Goal: Communication & Community: Answer question/provide support

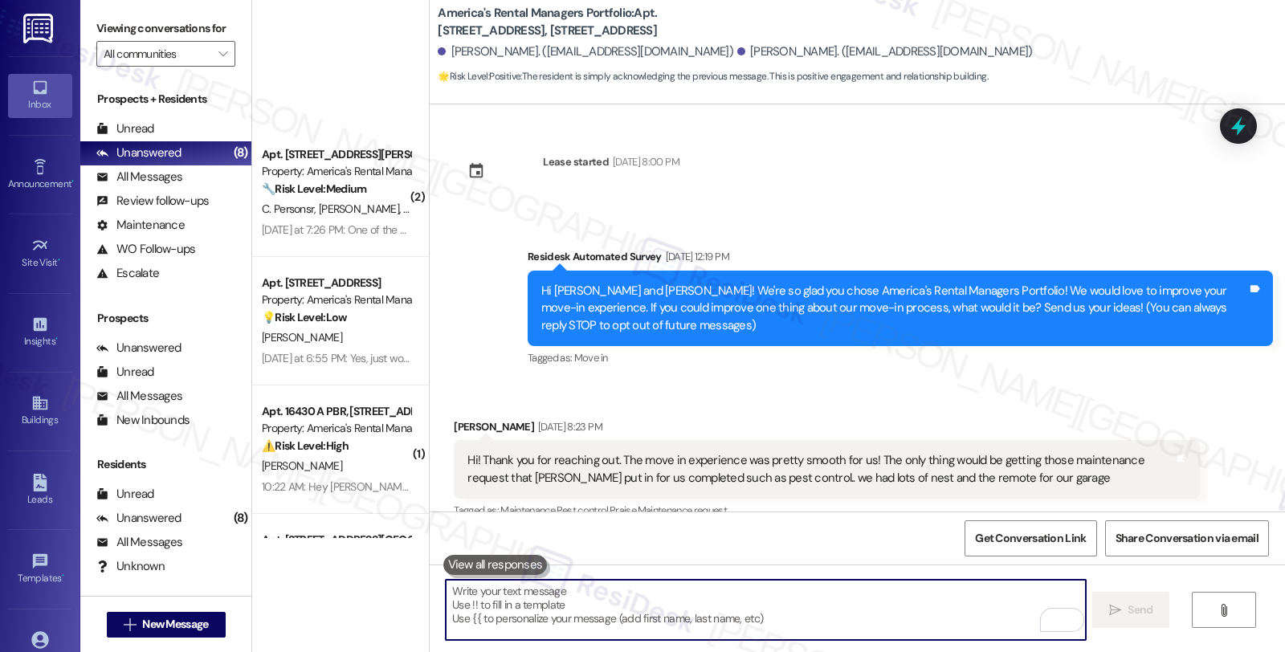
scroll to position [2176, 0]
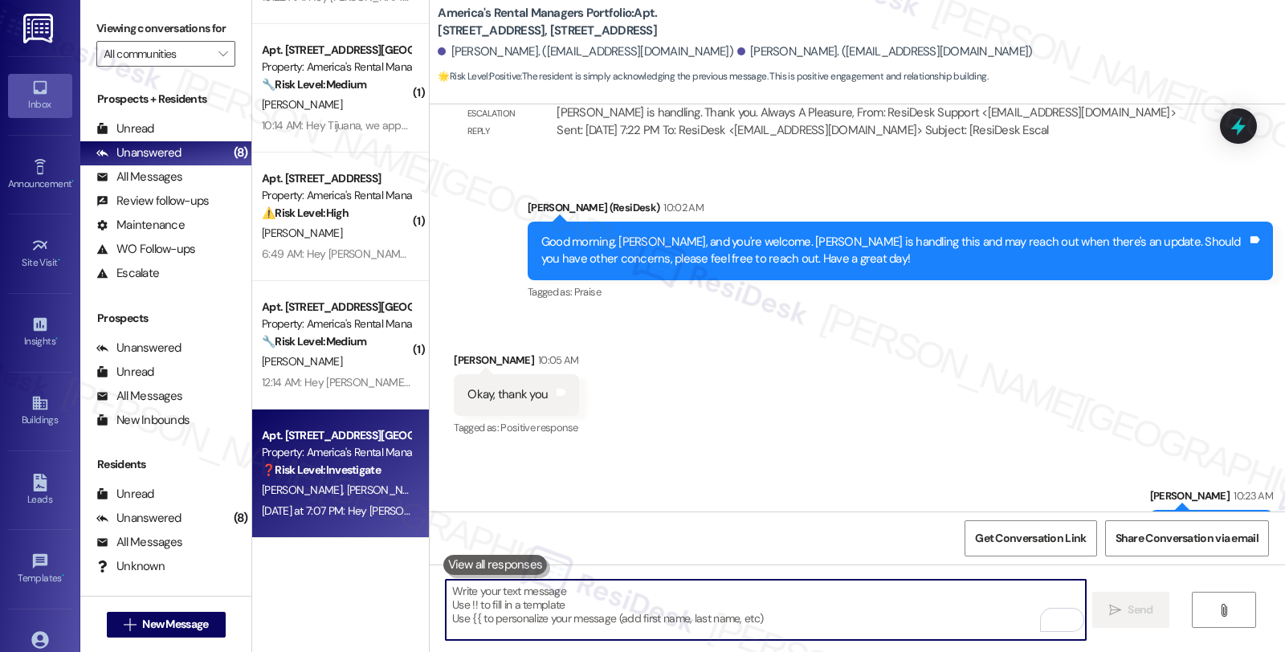
click at [368, 484] on div "[PERSON_NAME] [PERSON_NAME]" at bounding box center [336, 490] width 152 height 20
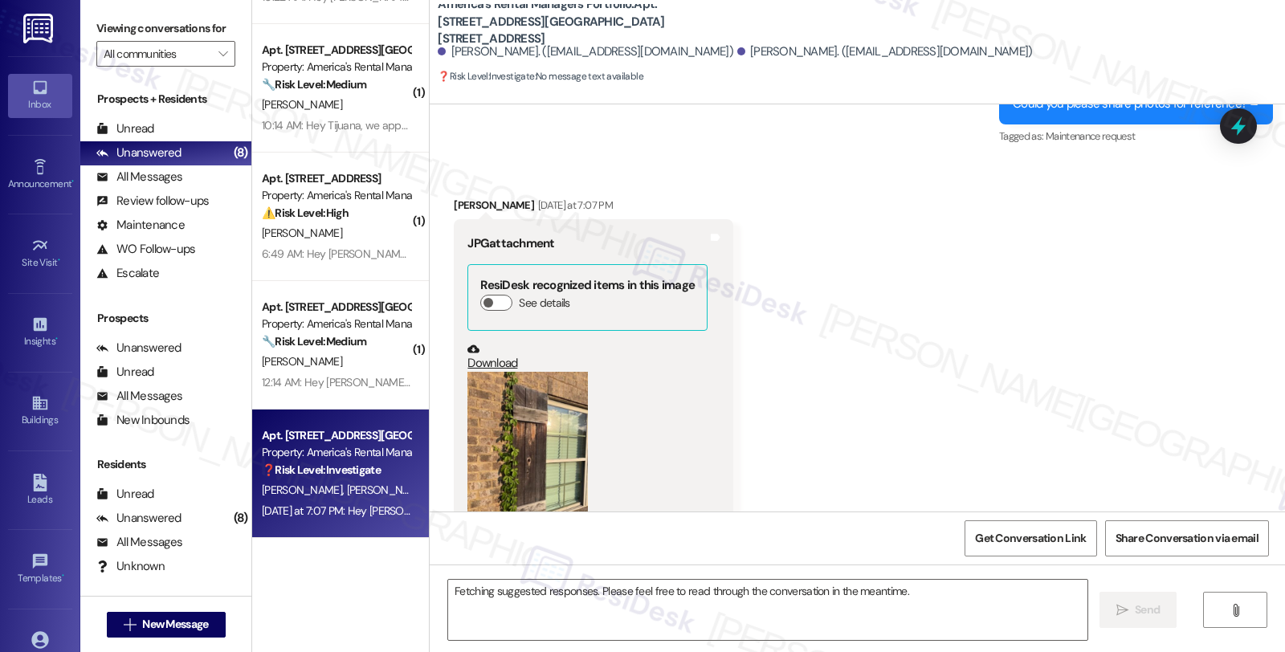
scroll to position [4377, 0]
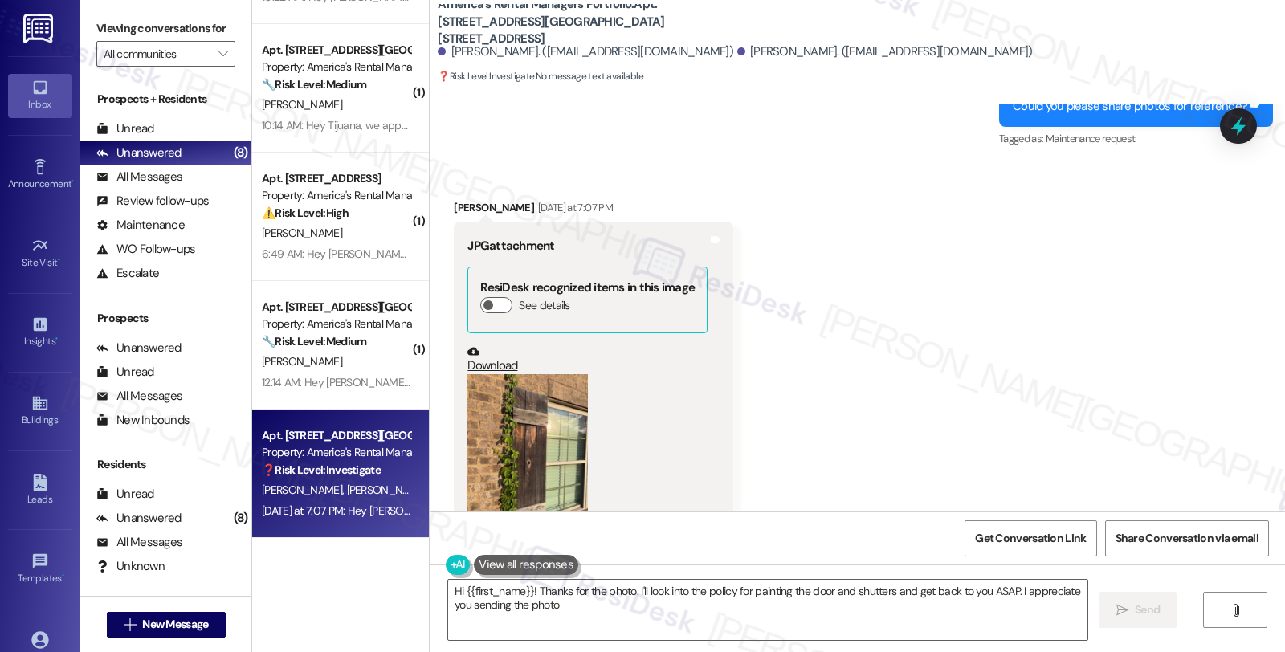
type textarea "Hi {{first_name}}! Thanks for the photo. I'll look into the policy for painting…"
click at [507, 398] on button "Zoom image" at bounding box center [528, 454] width 121 height 161
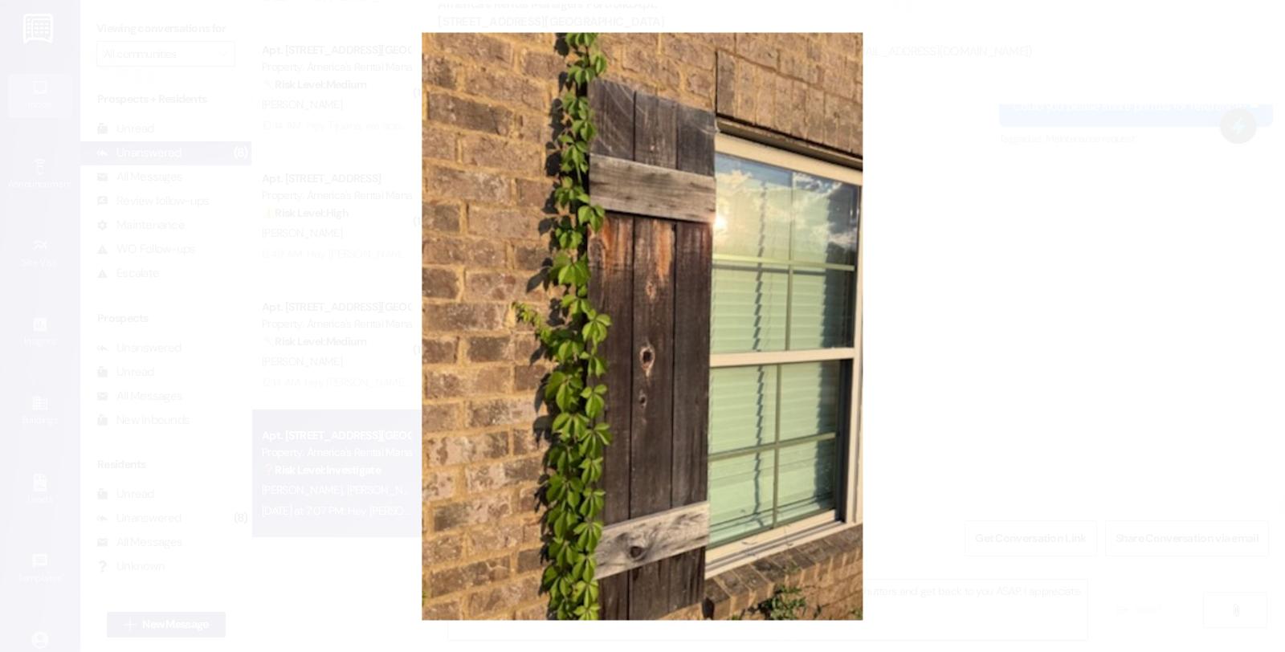
click at [946, 137] on button "Unzoom image" at bounding box center [642, 326] width 1285 height 652
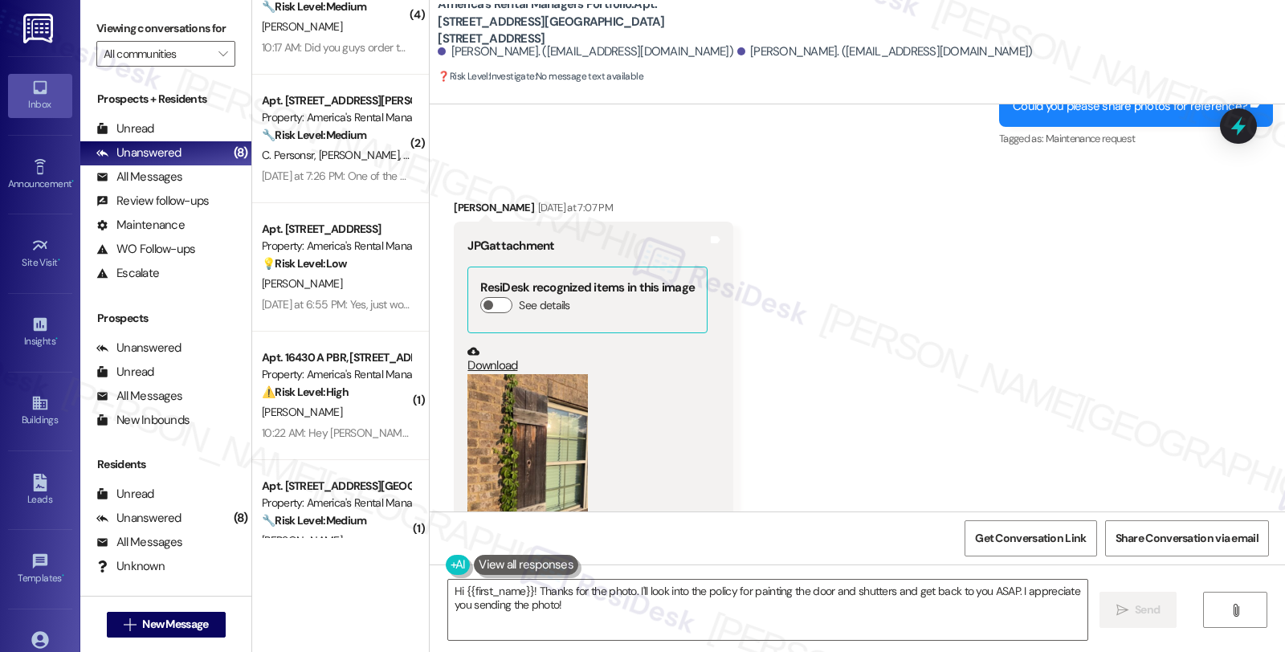
scroll to position [0, 0]
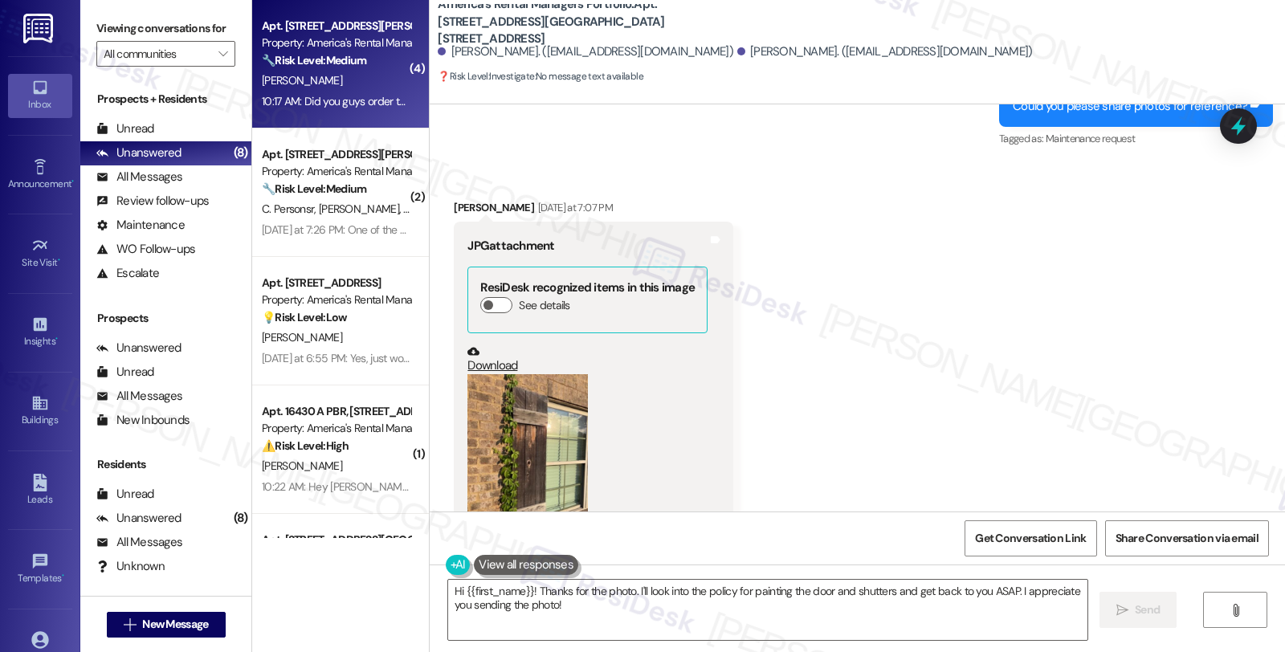
click at [390, 38] on div "Property: America's Rental Managers Portfolio" at bounding box center [336, 43] width 149 height 17
type textarea "Fetching suggested responses. Please feel free to read through the conversation…"
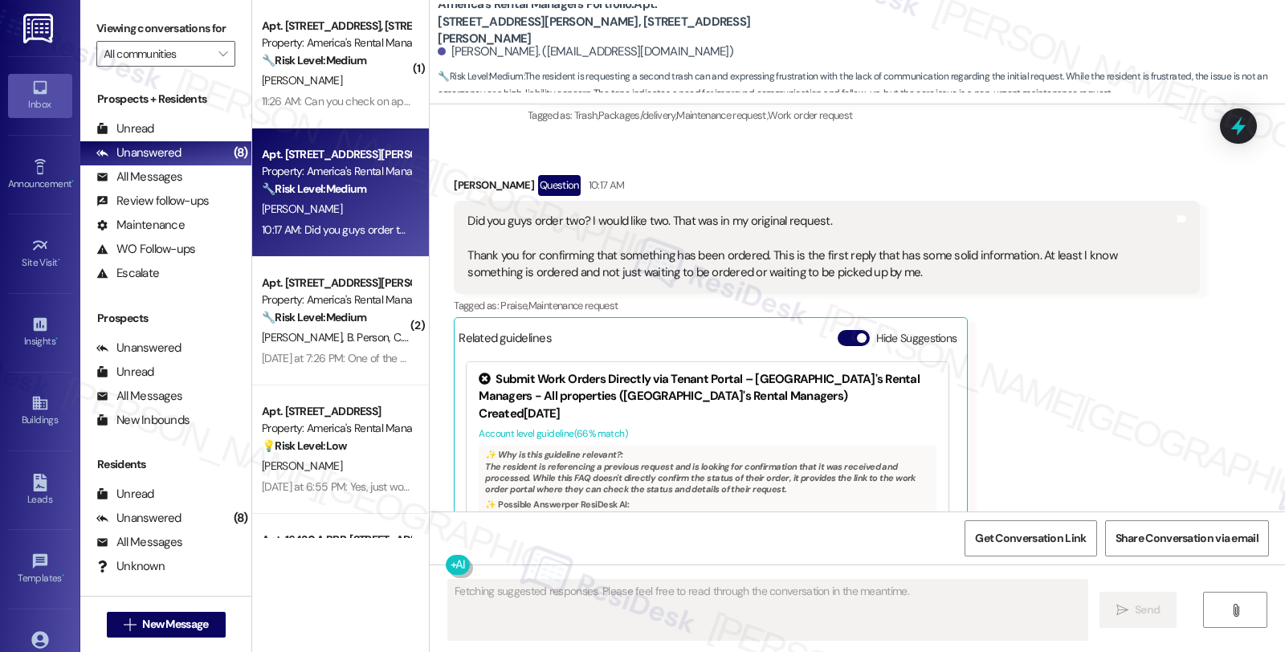
scroll to position [8304, 0]
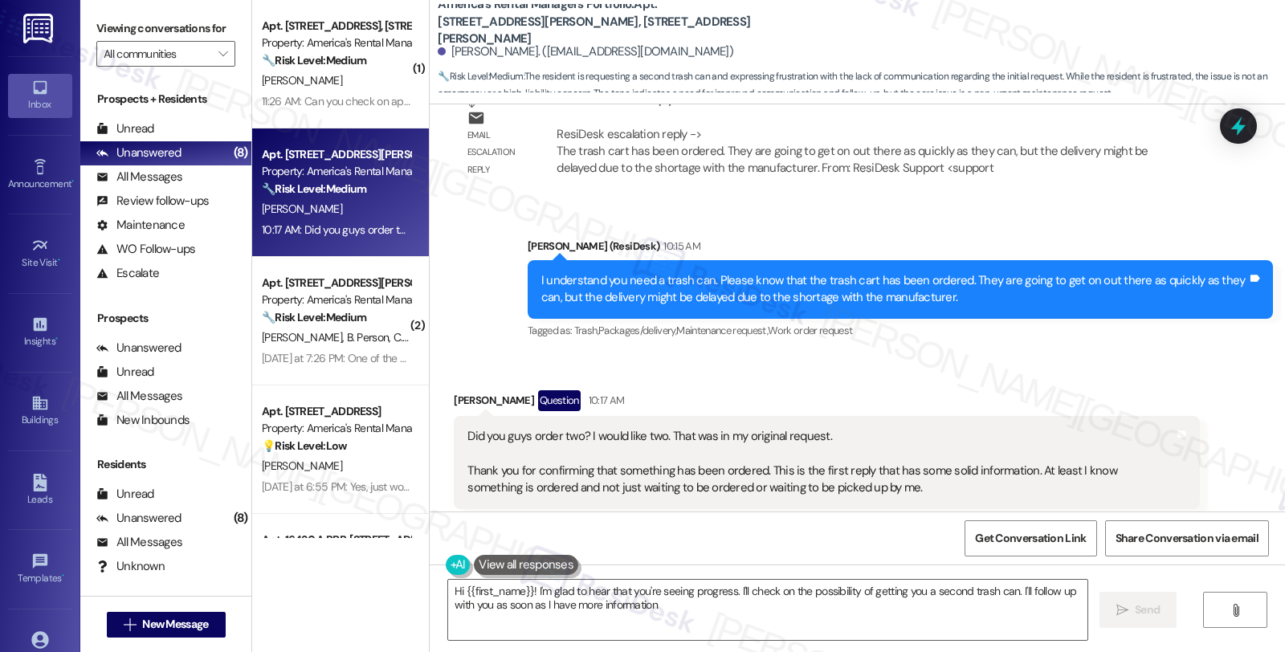
type textarea "Hi {{first_name}}! I'm glad to hear that you're seeing progress. I'll check on …"
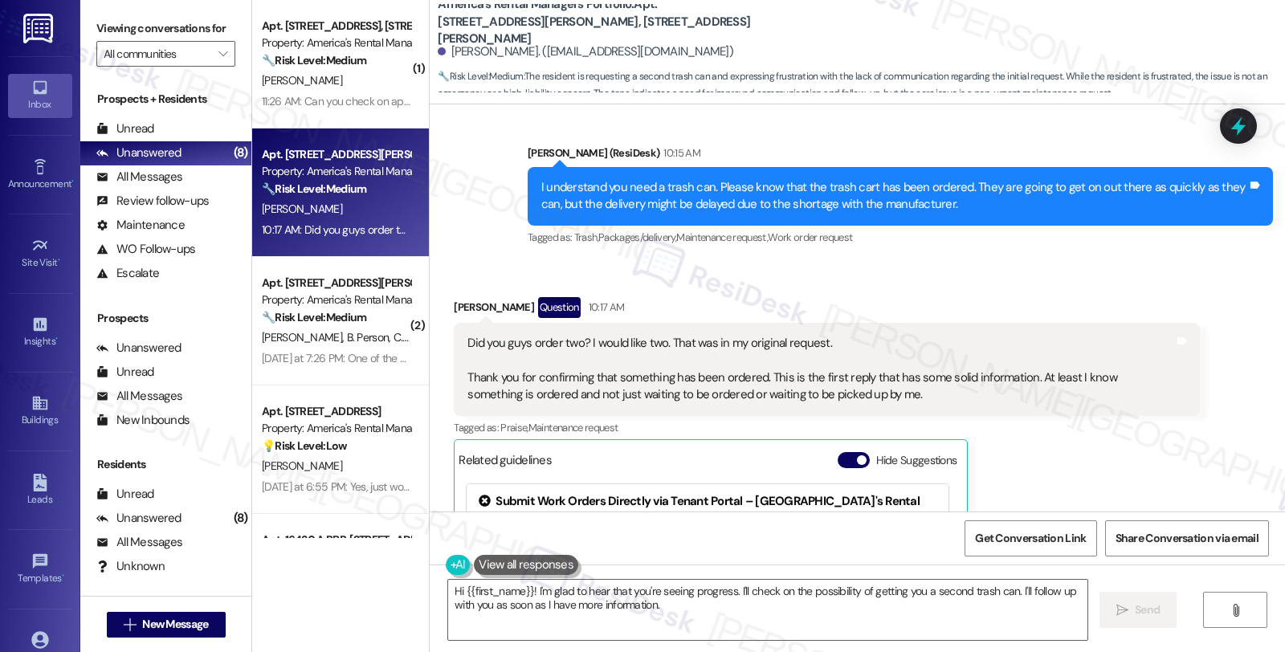
scroll to position [8215, 0]
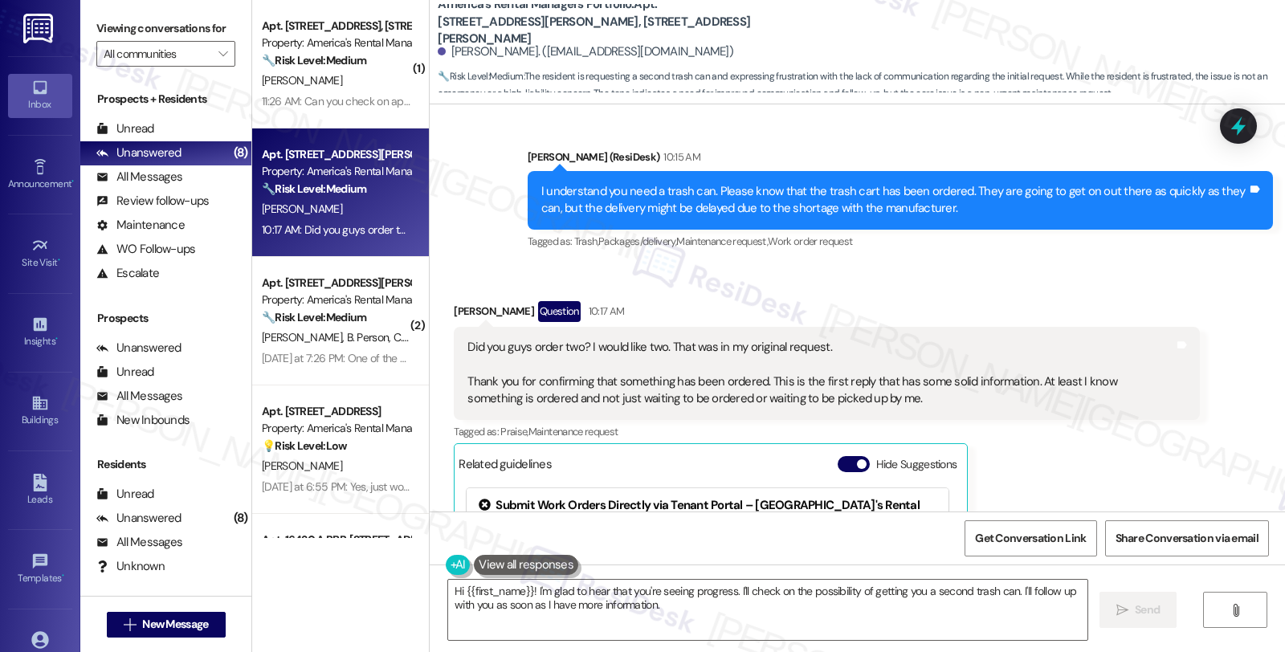
click at [1097, 339] on div "Did you guys order two? I would like two. That was in my original request. Than…" at bounding box center [821, 373] width 706 height 69
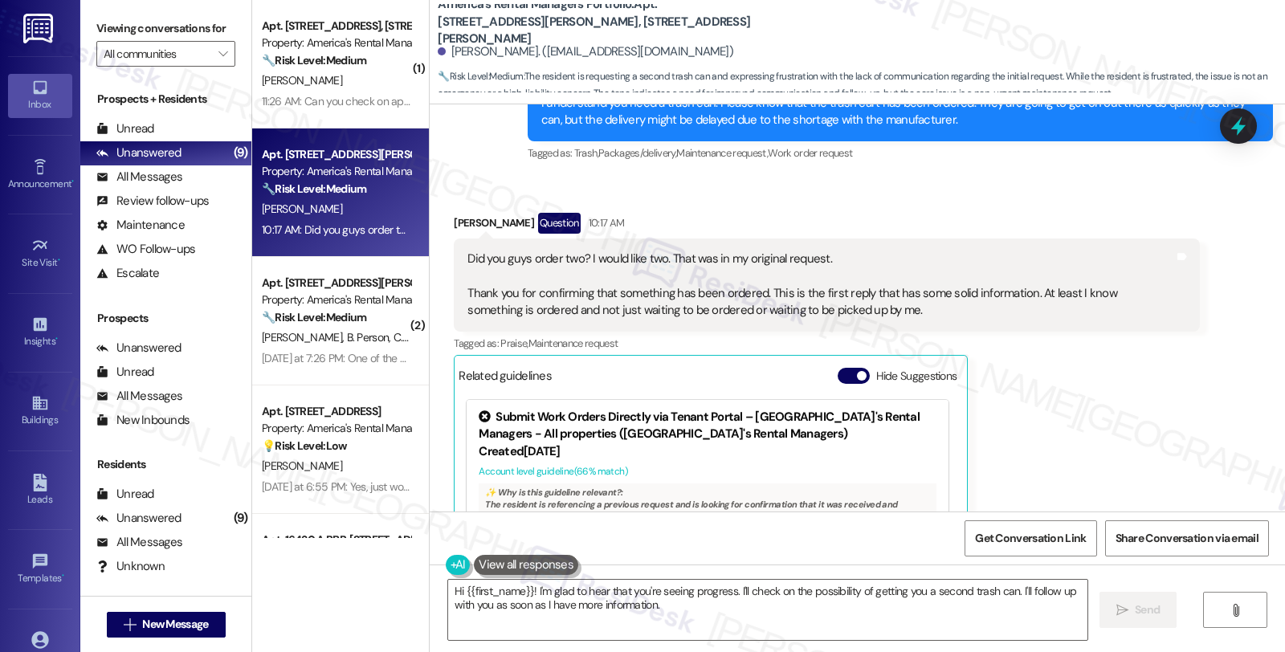
scroll to position [8393, 0]
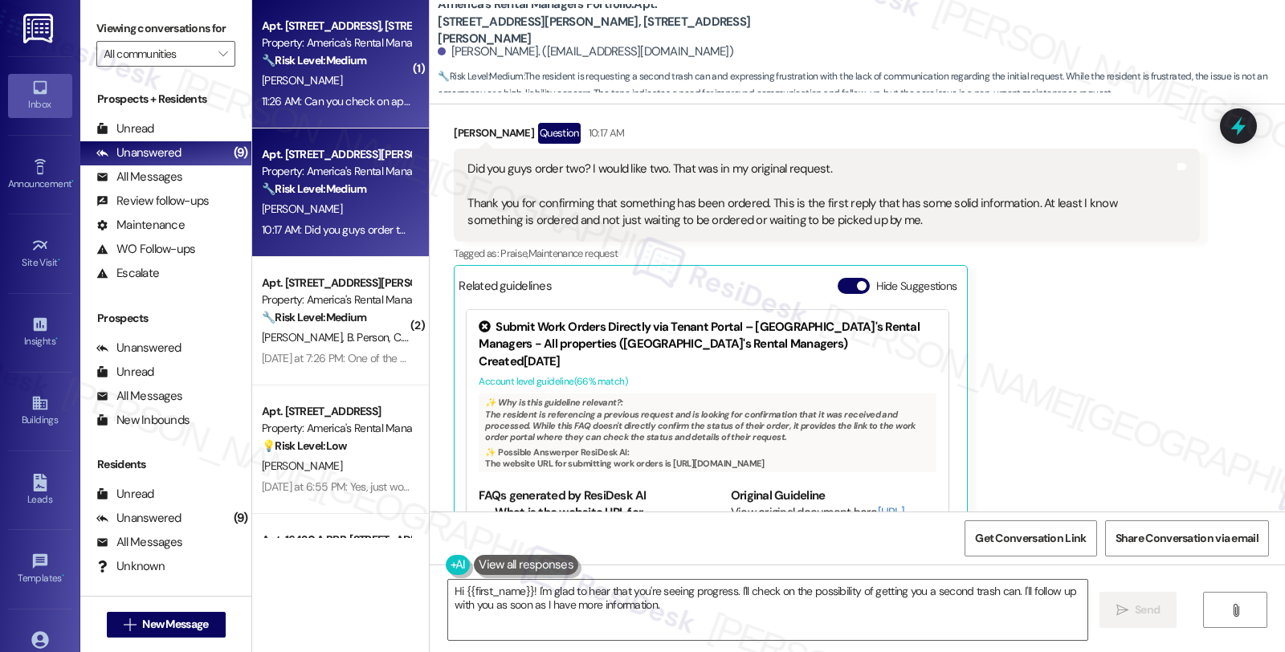
click at [387, 60] on div "🔧 Risk Level: Medium The resident is inquiring about the status of an applicati…" at bounding box center [336, 60] width 149 height 17
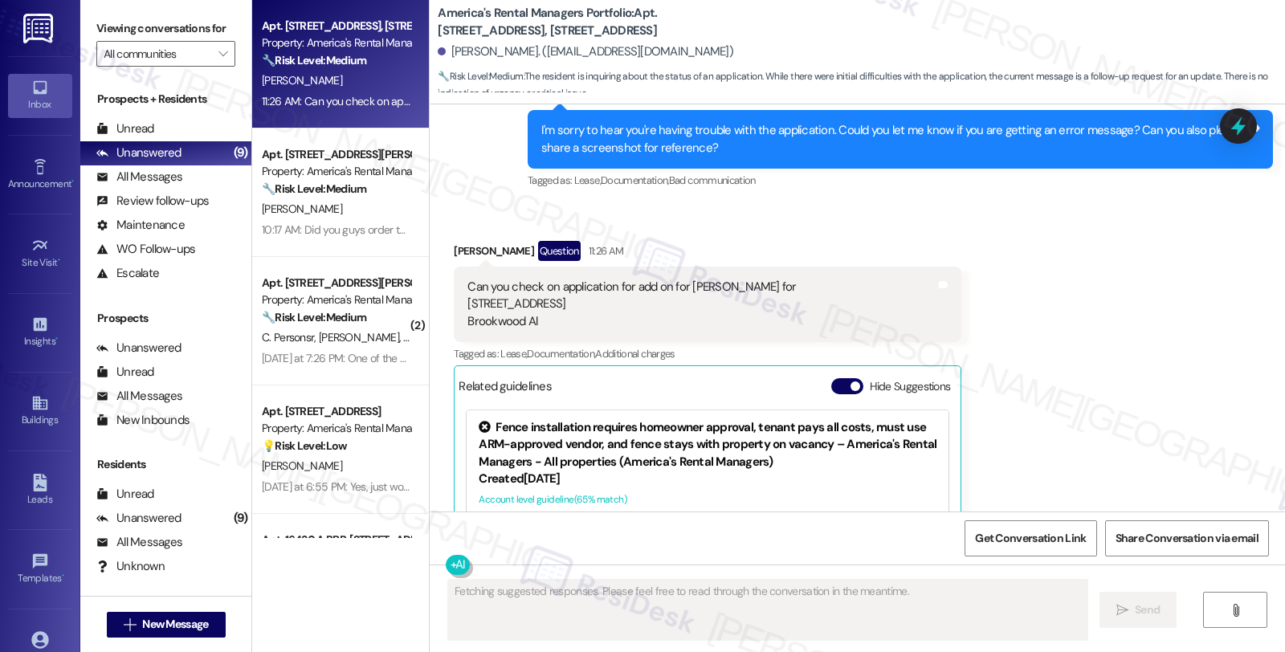
scroll to position [1894, 0]
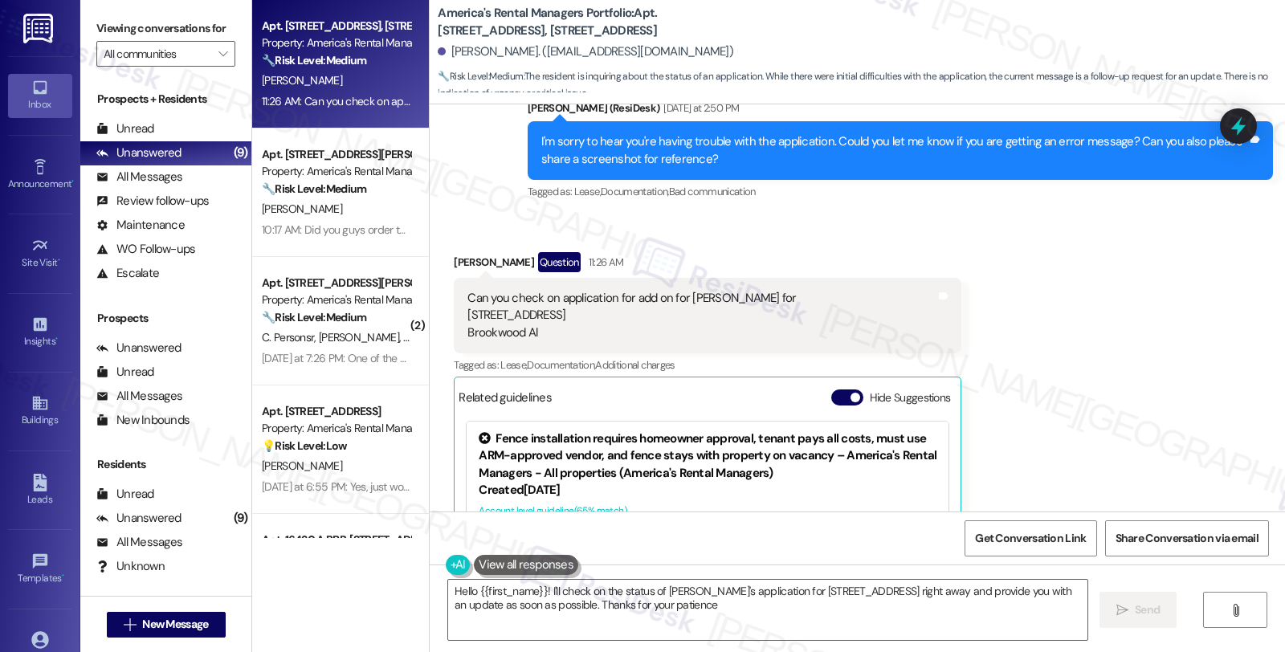
type textarea "Hello {{first_name}}! I'll check on the status of [PERSON_NAME]'s application f…"
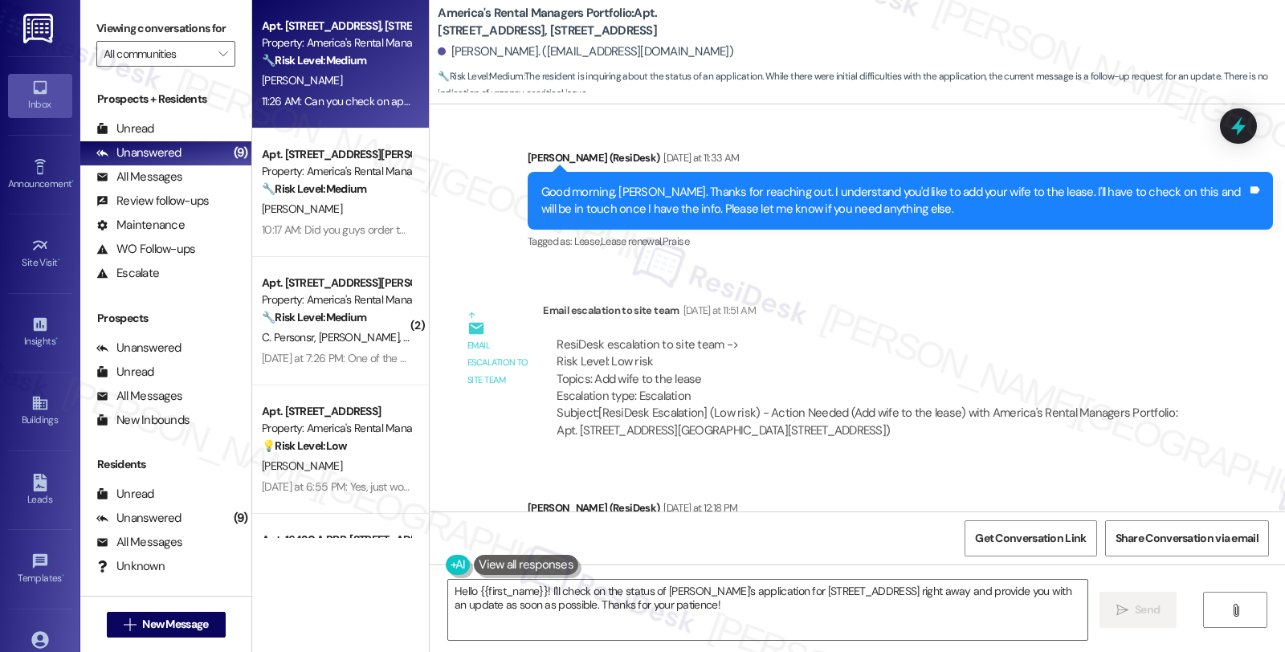
scroll to position [823, 0]
click at [1031, 344] on div "ResiDesk escalation to site team -> Risk Level: Low risk Topics: Add wife to th…" at bounding box center [871, 371] width 629 height 69
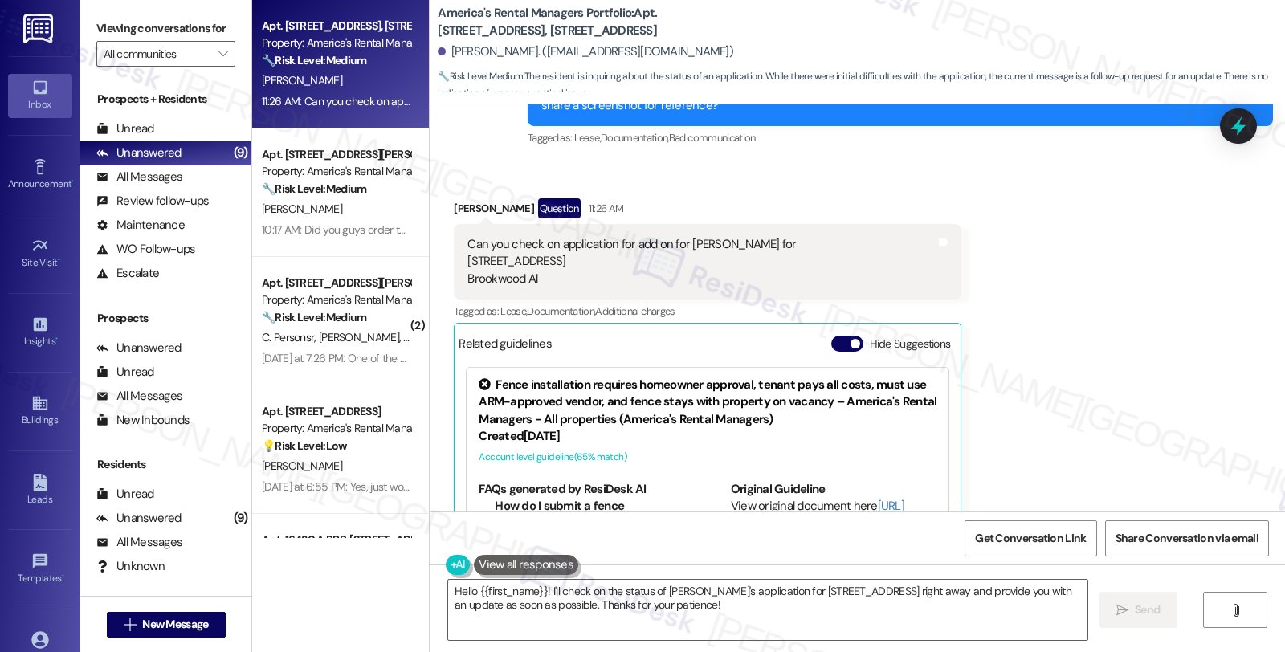
scroll to position [1984, 0]
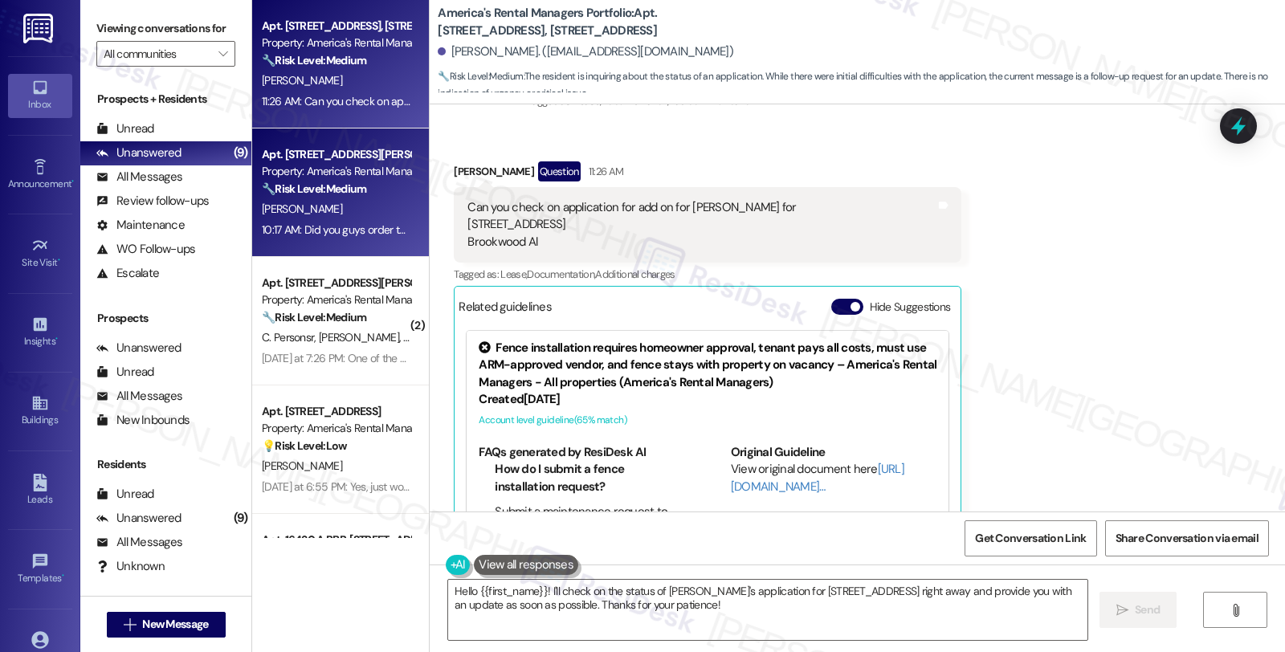
click at [374, 190] on div "🔧 Risk Level: Medium The resident is requesting a second trash can and expressi…" at bounding box center [336, 189] width 149 height 17
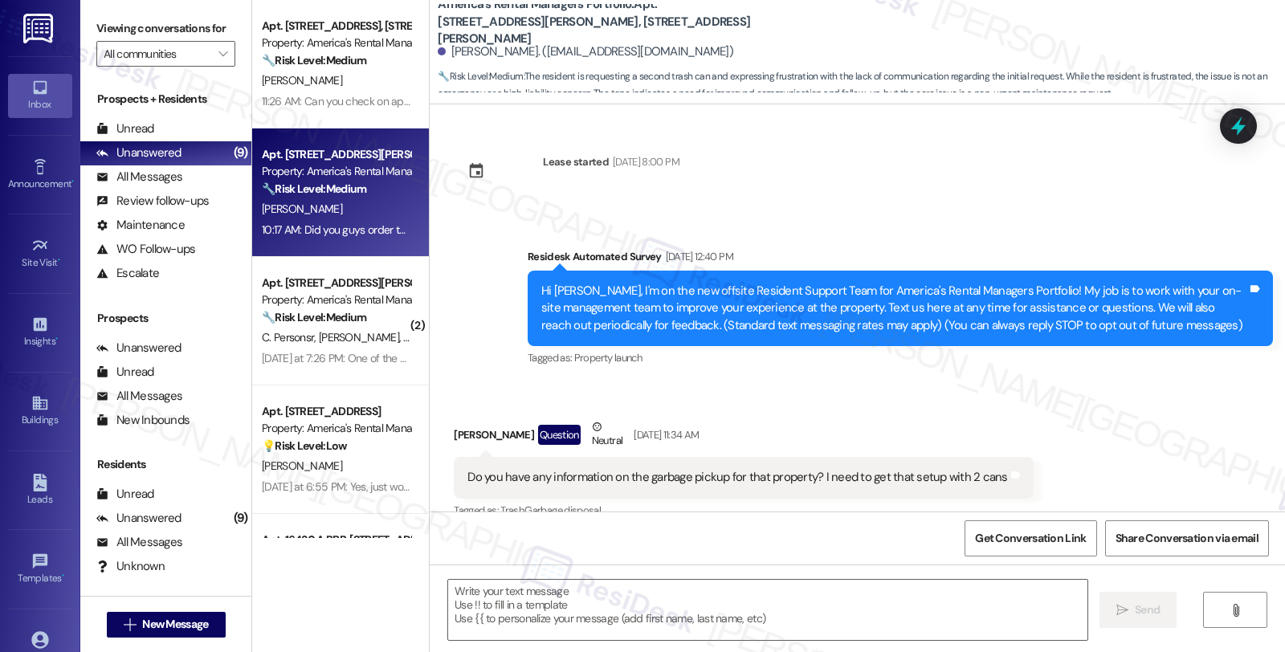
scroll to position [8392, 0]
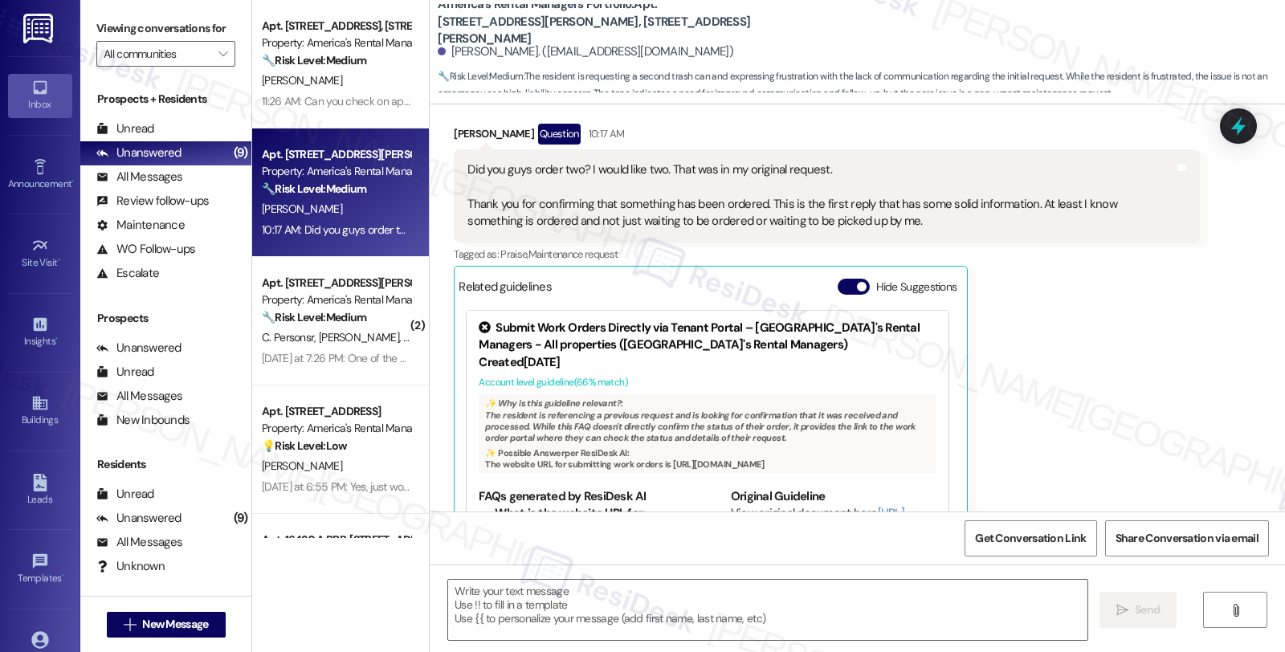
type textarea "Fetching suggested responses. Please feel free to read through the conversation…"
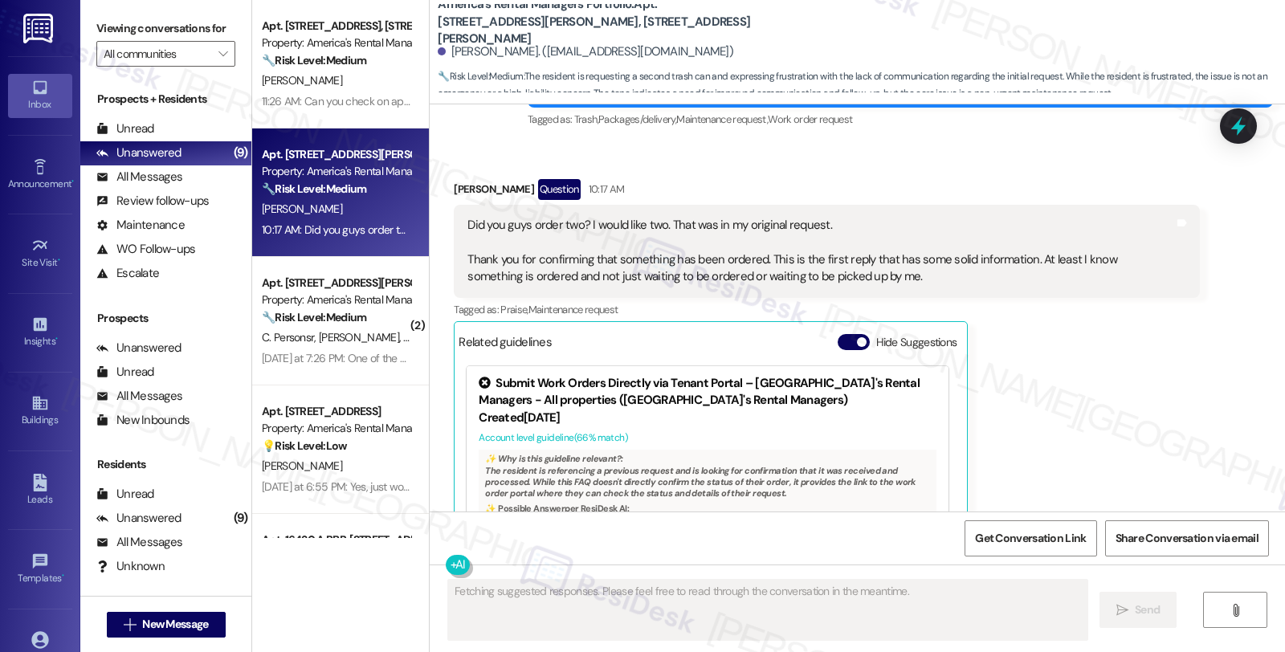
scroll to position [8304, 0]
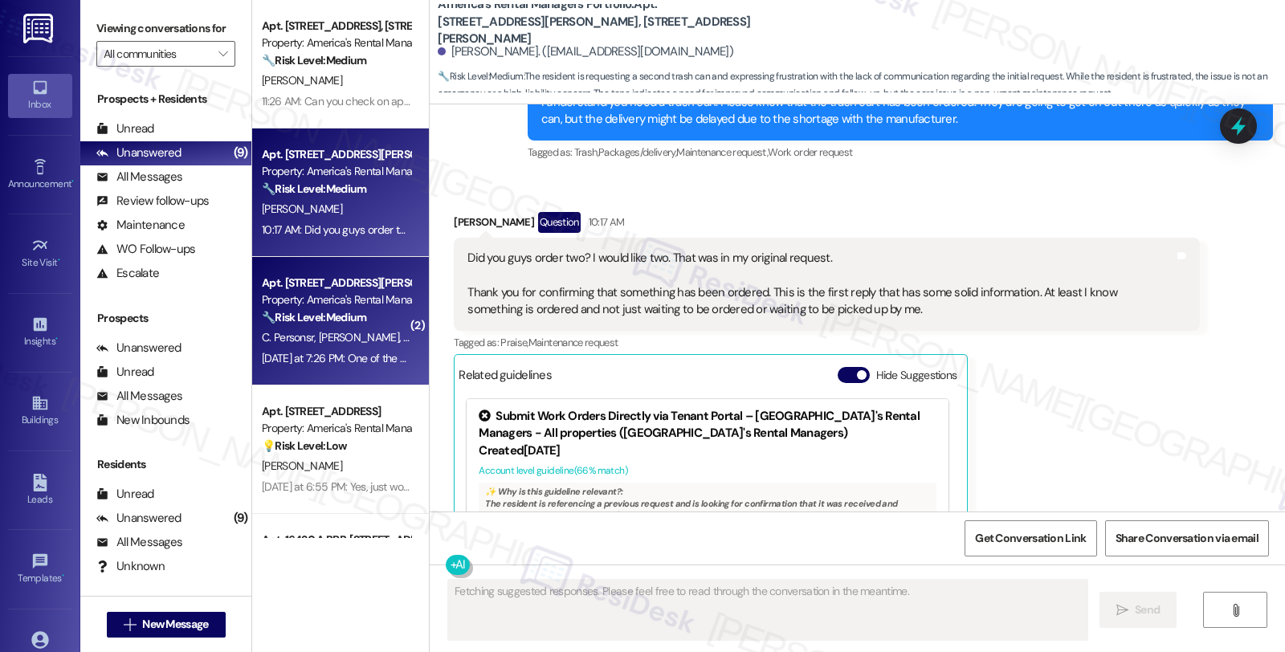
click at [366, 296] on div "Property: America's Rental Managers Portfolio" at bounding box center [336, 300] width 149 height 17
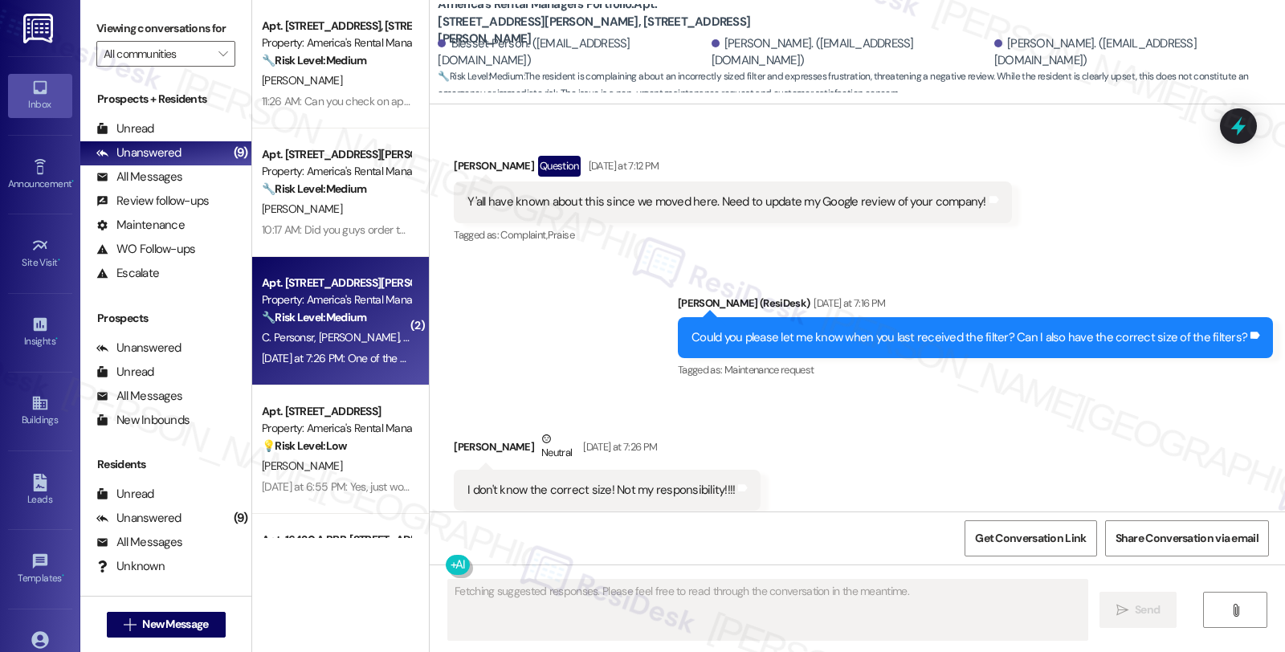
scroll to position [5785, 0]
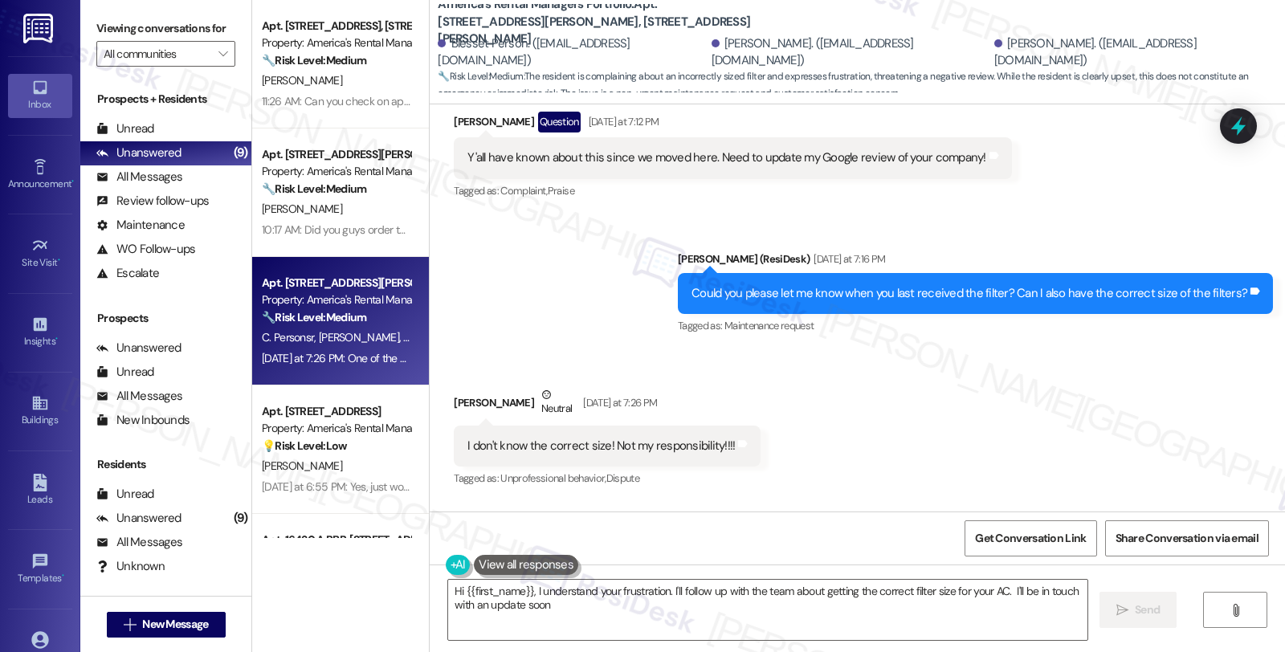
type textarea "Hi {{first_name}}, I understand your frustration. I'll follow up with the team …"
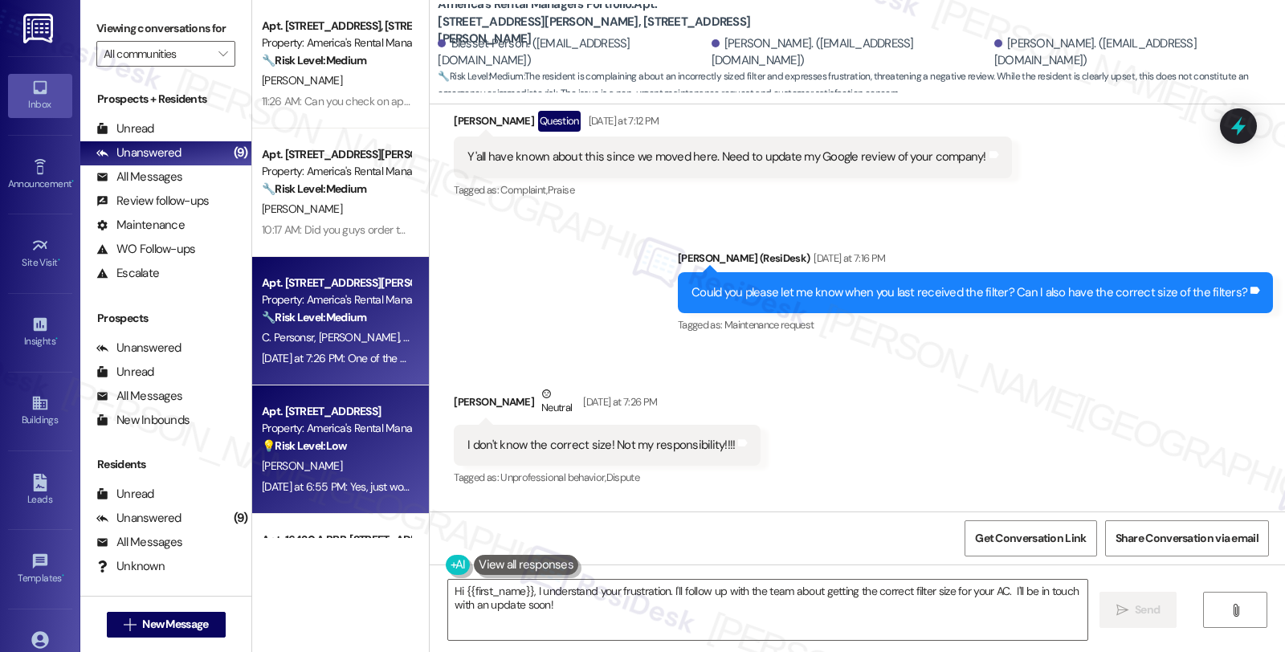
click at [386, 418] on div "Apt. [STREET_ADDRESS]" at bounding box center [336, 411] width 149 height 17
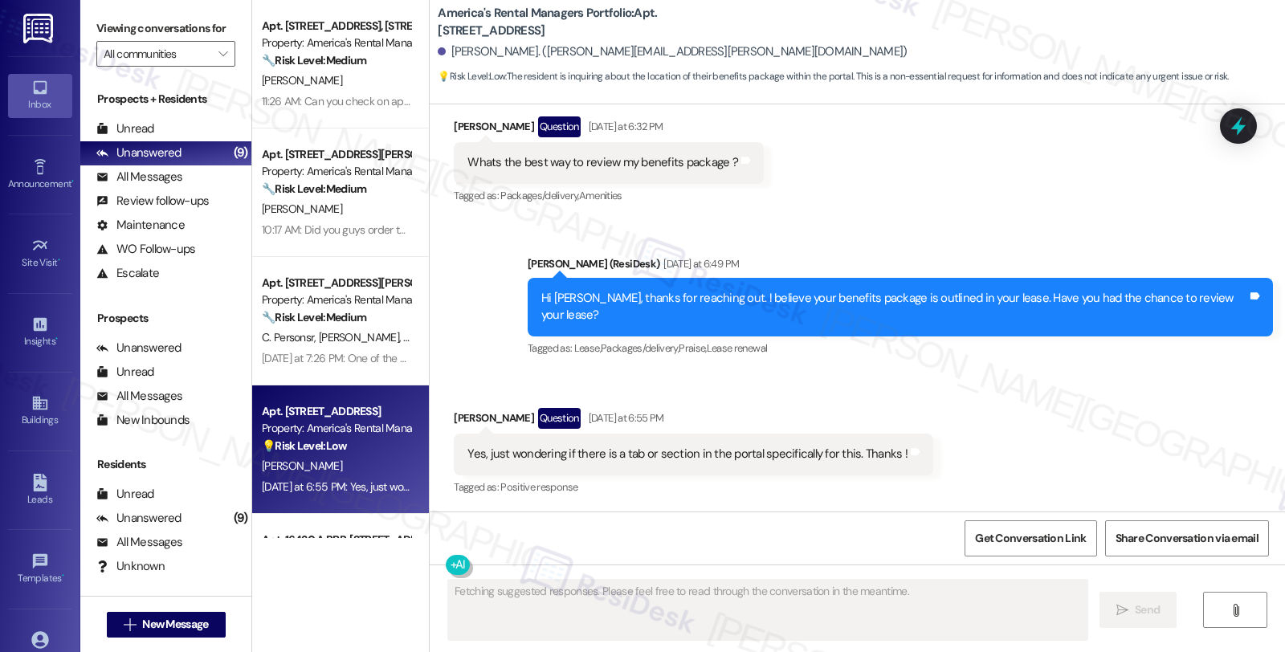
scroll to position [431, 0]
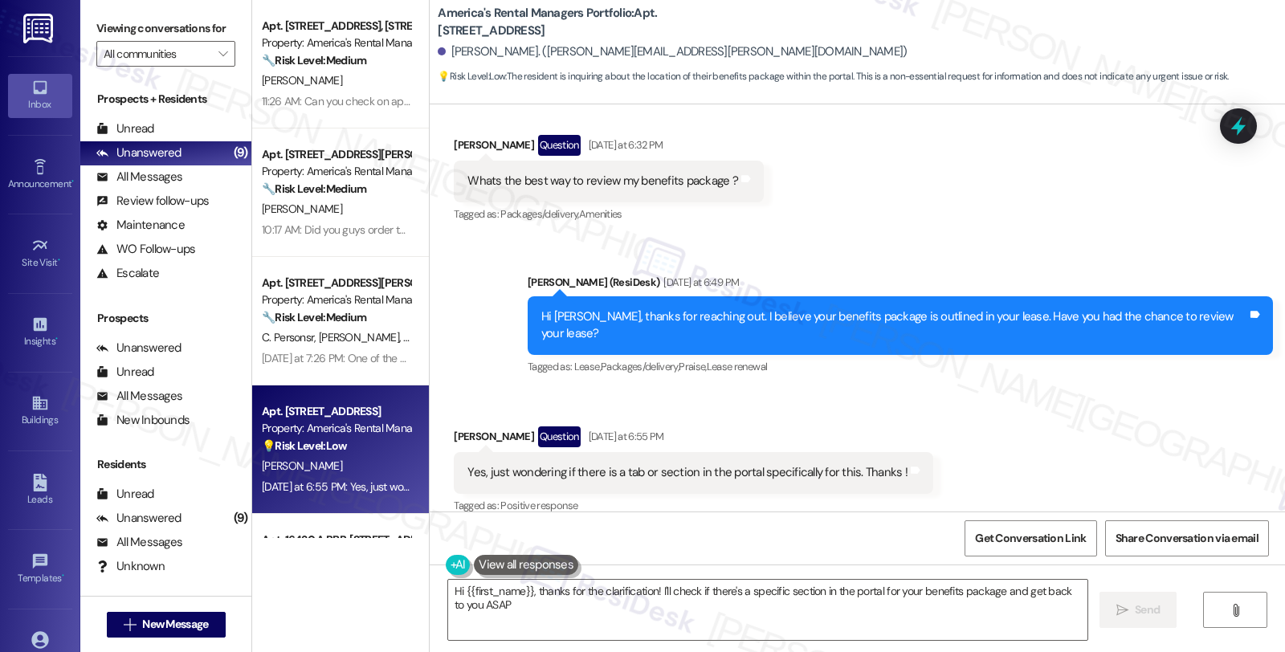
type textarea "Hi {{first_name}}, thanks for the clarification! I'll check if there's a specif…"
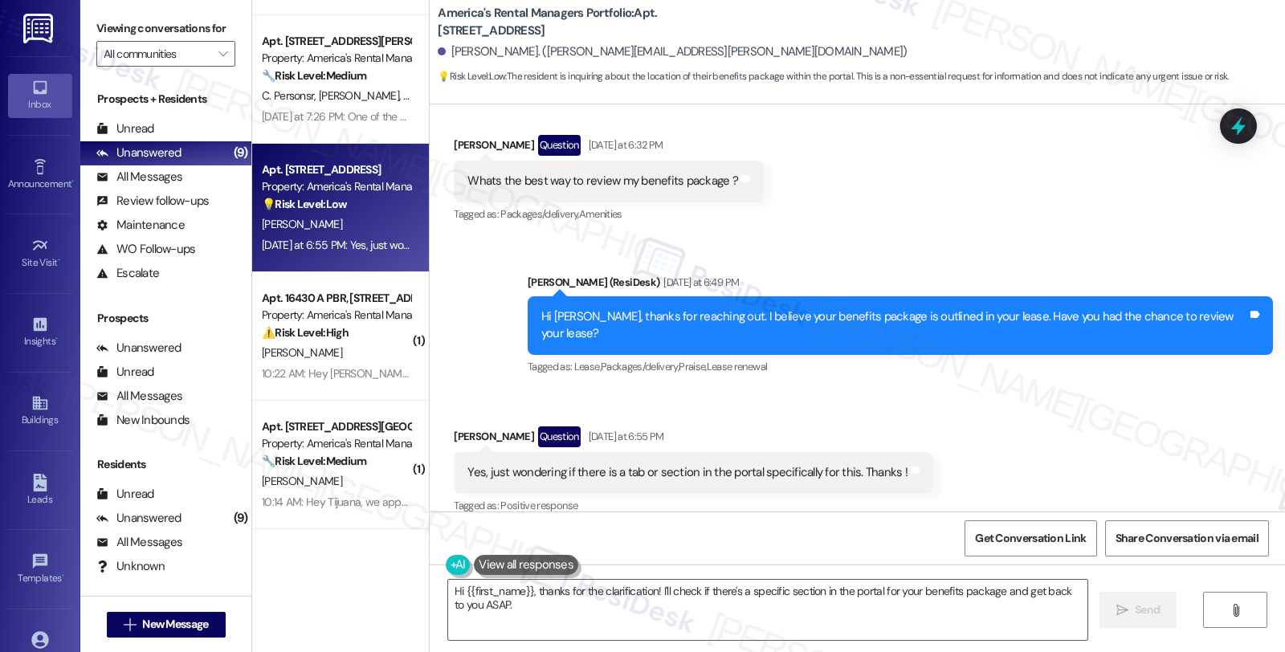
scroll to position [268, 0]
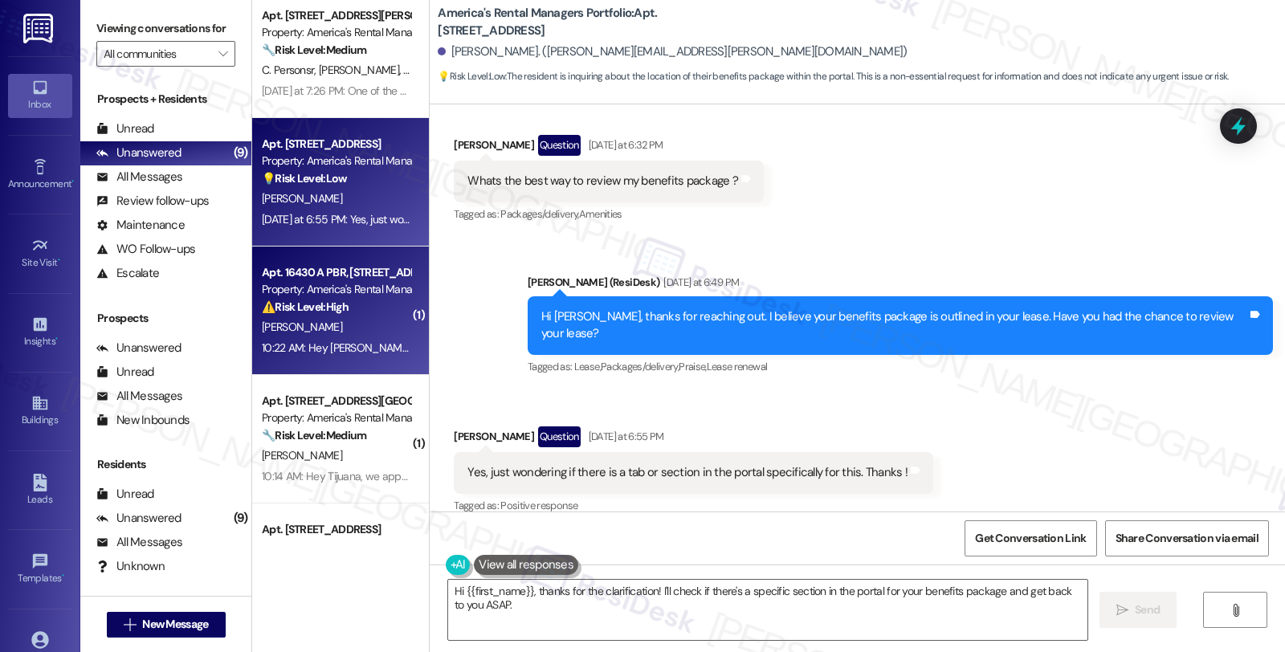
click at [367, 335] on div "[PERSON_NAME]" at bounding box center [336, 327] width 152 height 20
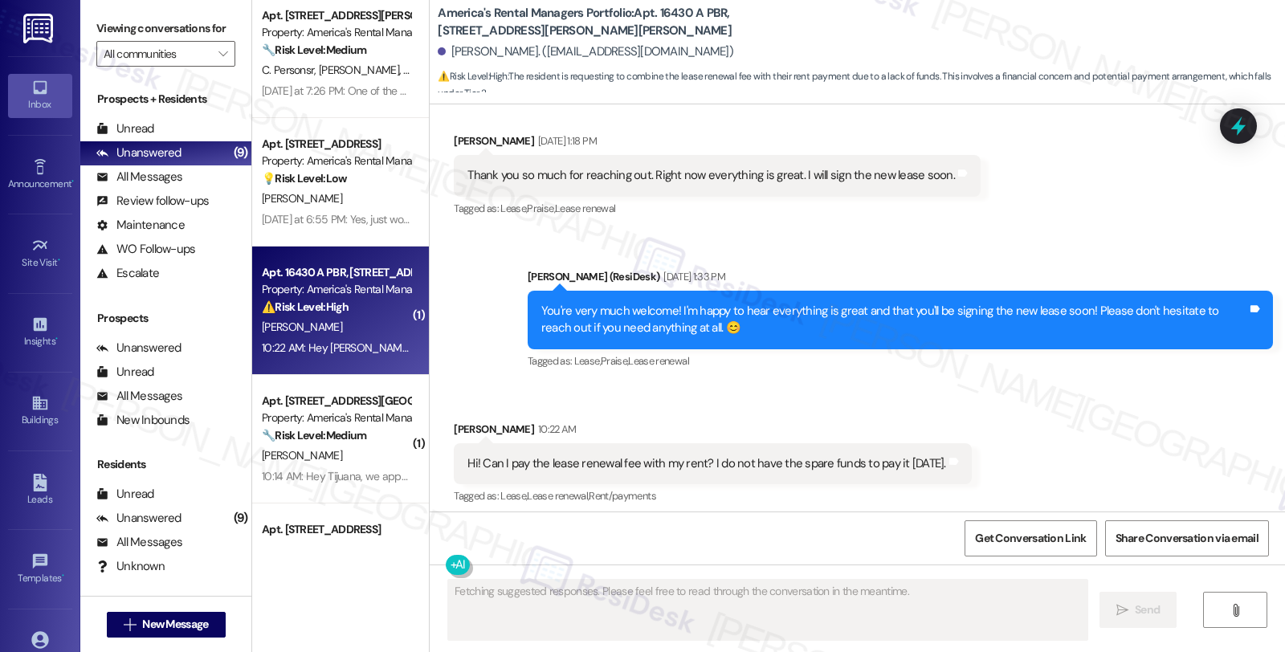
scroll to position [676, 0]
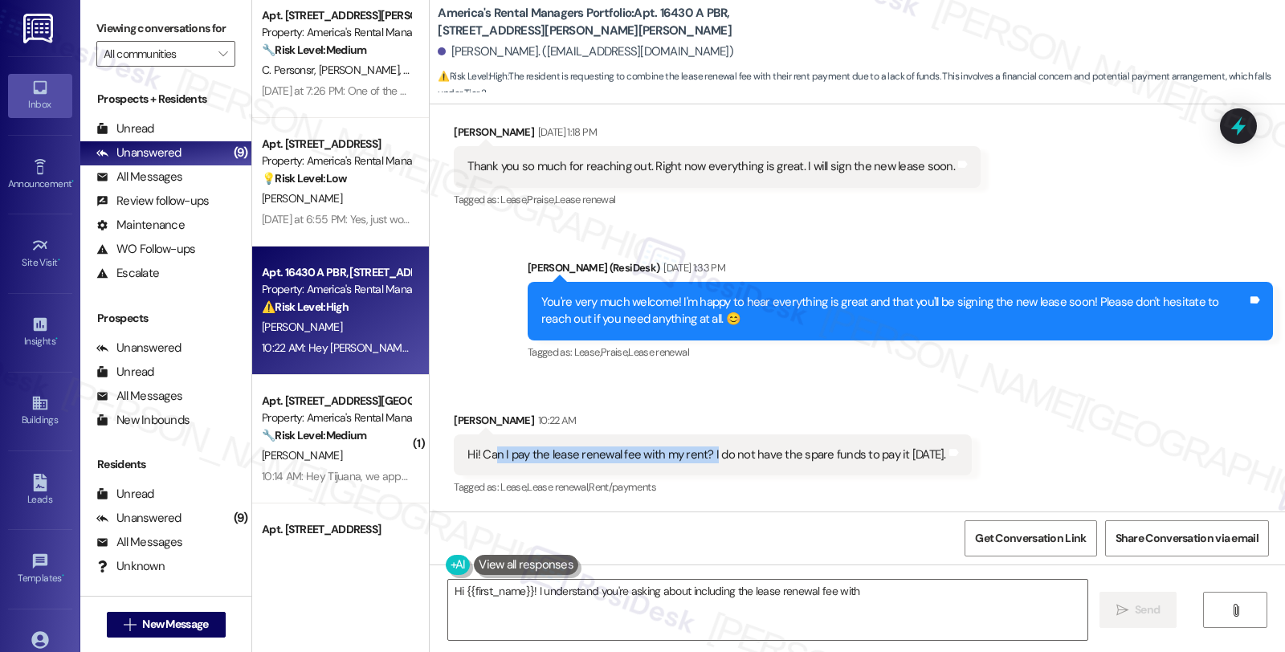
drag, startPoint x: 534, startPoint y: 460, endPoint x: 702, endPoint y: 466, distance: 168.0
click at [702, 466] on div "Hi! Can I pay the lease renewal fee with my rent? I do not have the spare funds…" at bounding box center [712, 455] width 517 height 41
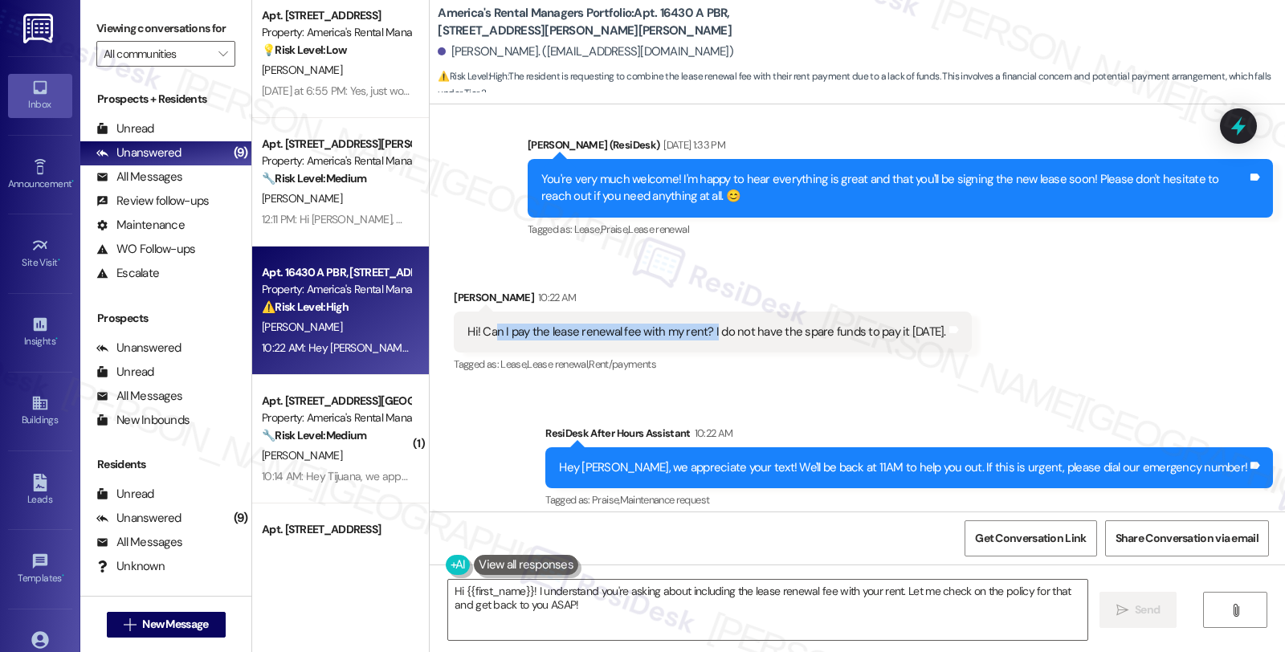
scroll to position [811, 0]
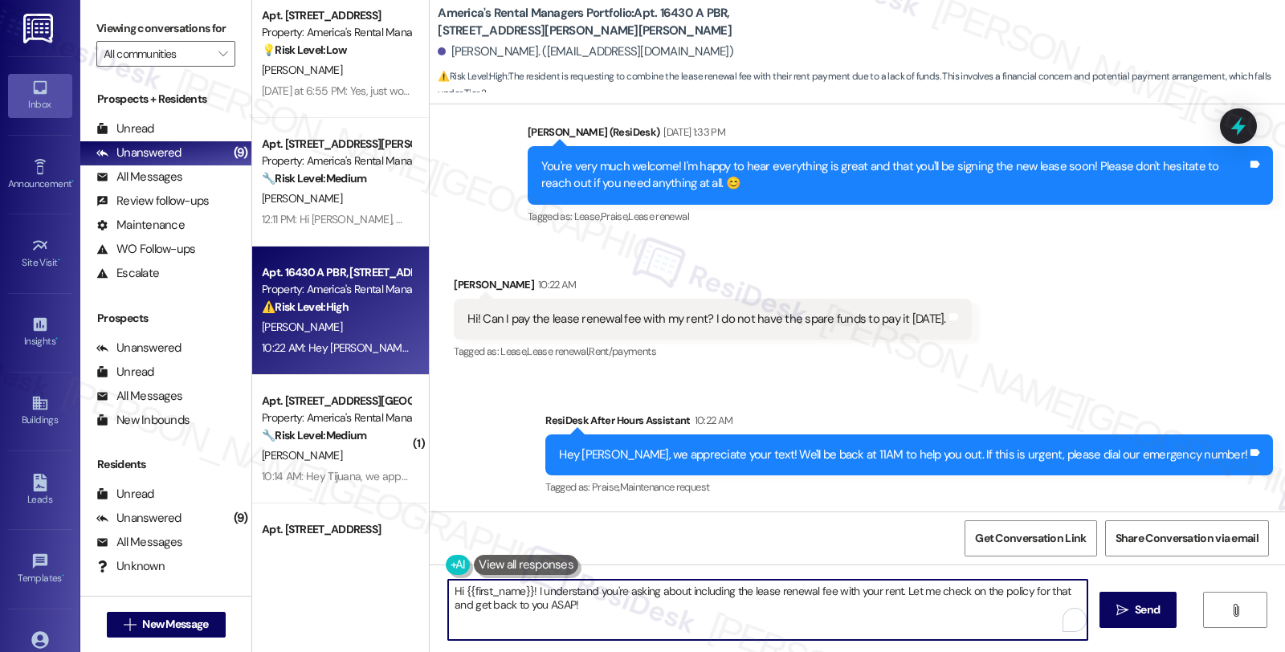
drag, startPoint x: 519, startPoint y: 604, endPoint x: 667, endPoint y: 608, distance: 147.9
click at [667, 608] on textarea "Hi {{first_name}}! I understand you're asking about including the lease renewal…" at bounding box center [767, 610] width 639 height 60
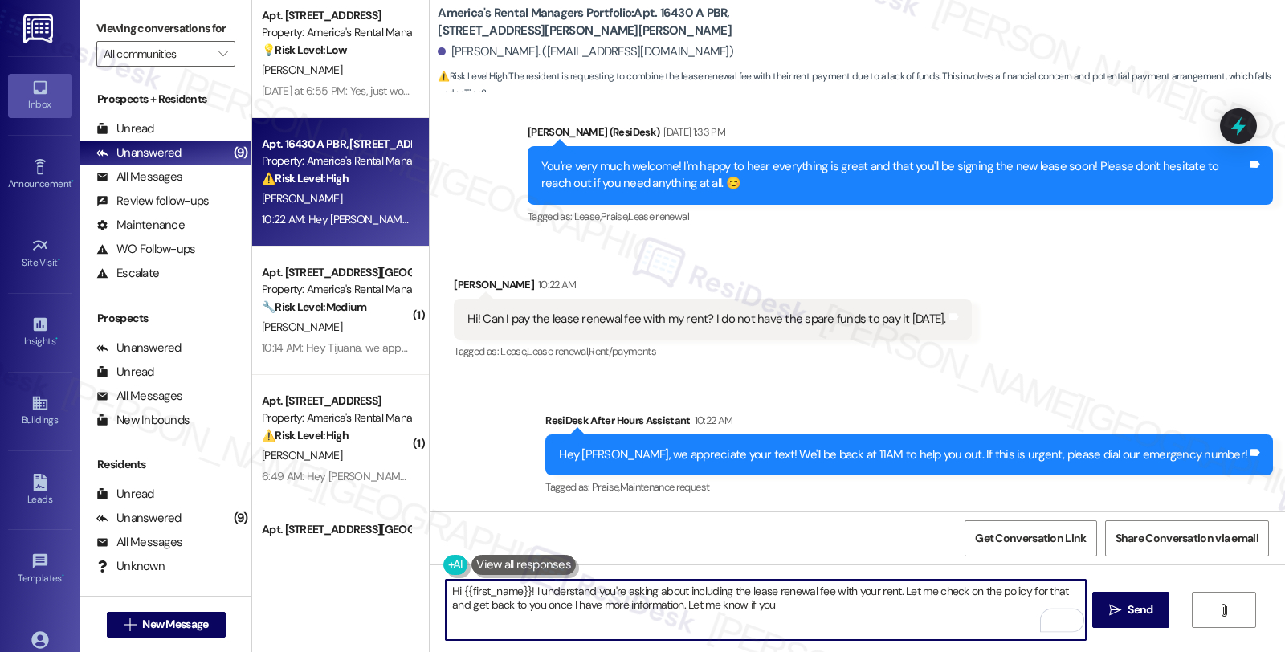
click at [767, 596] on textarea "Hi {{first_name}}! I understand you're asking about including the lease renewal…" at bounding box center [765, 610] width 639 height 60
click at [769, 609] on textarea "Hi {{first_name}}! I understand you're asking about including the lease renewal…" at bounding box center [765, 610] width 639 height 60
type textarea "Hi {{first_name}}! I understand you're asking about including the lease renewal…"
click at [862, 604] on textarea "Hi {{first_name}}! I understand you're asking about including the lease renewal…" at bounding box center [765, 610] width 639 height 60
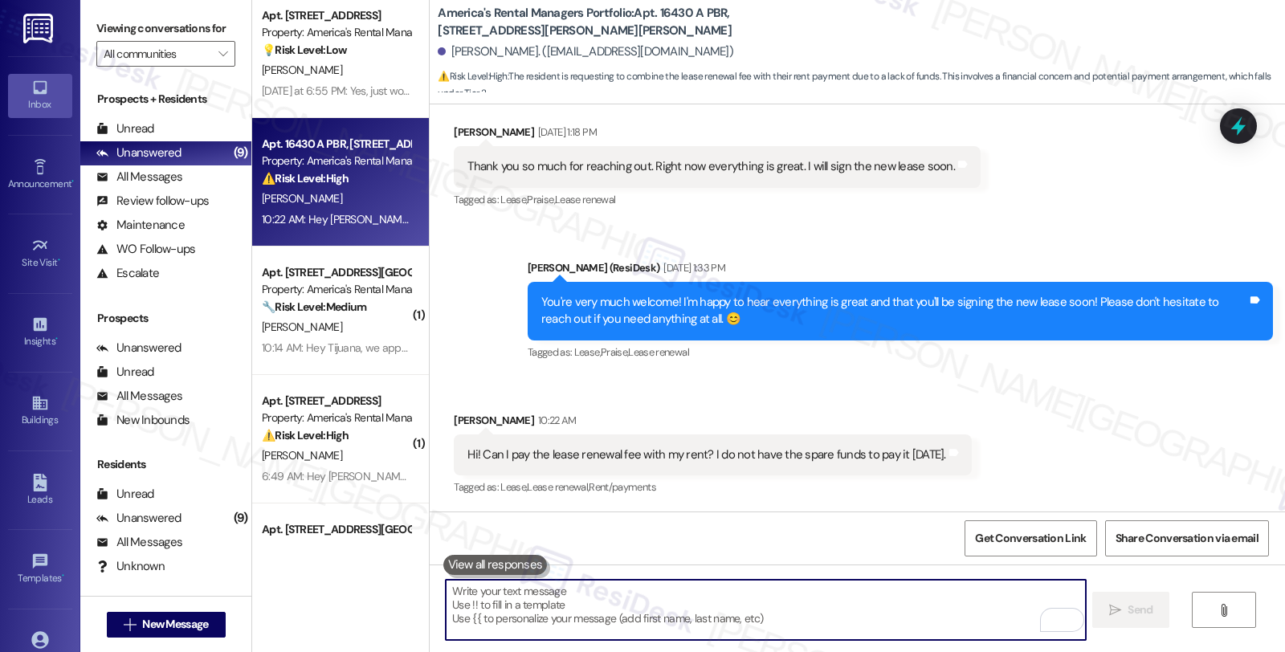
scroll to position [941, 0]
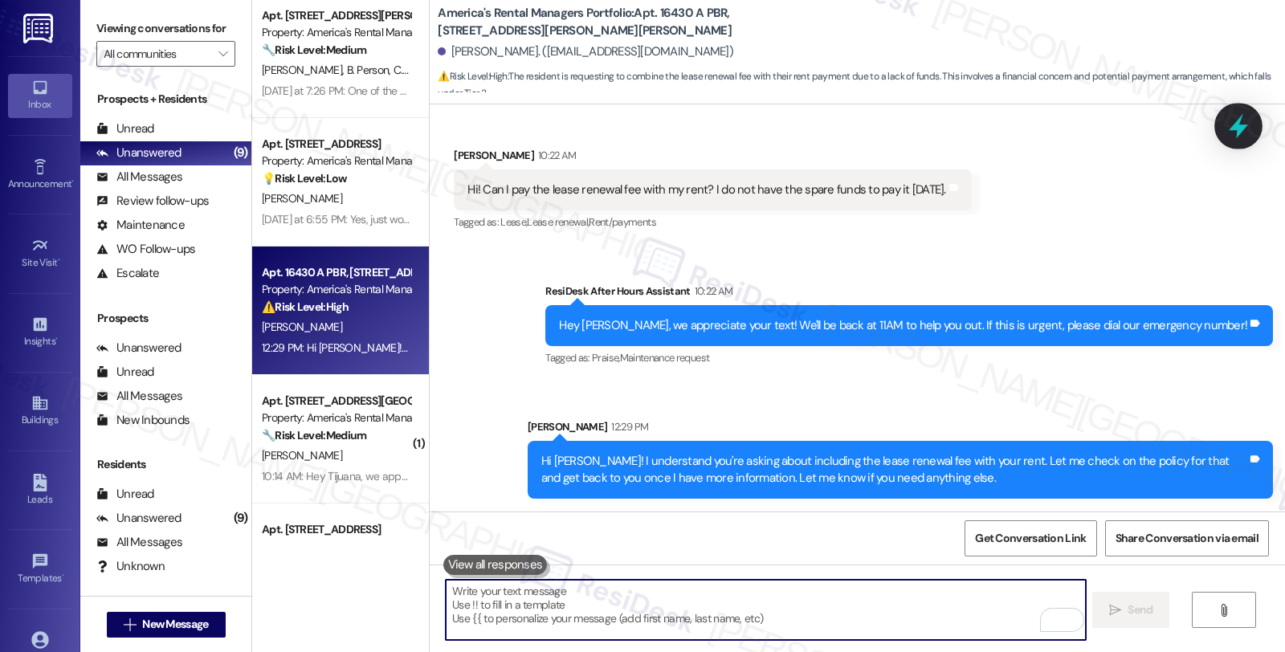
click at [1234, 122] on icon at bounding box center [1238, 125] width 27 height 27
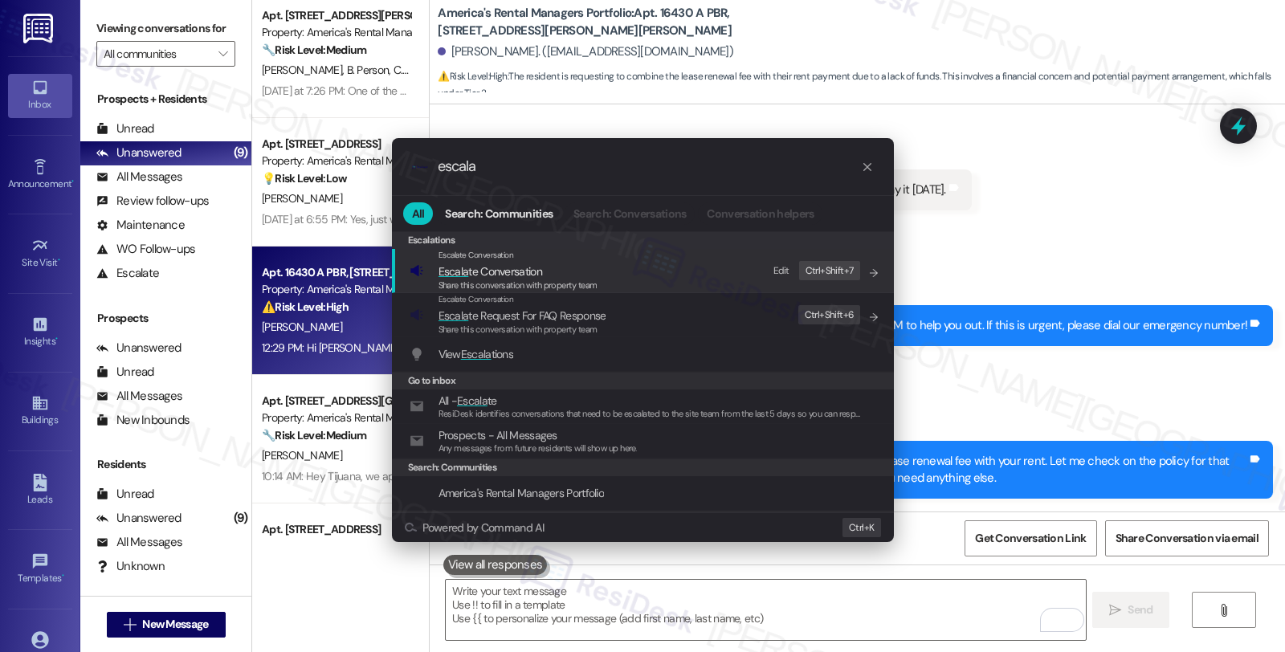
type input "escala"
click at [488, 276] on span "Escala te Conversation" at bounding box center [491, 271] width 104 height 14
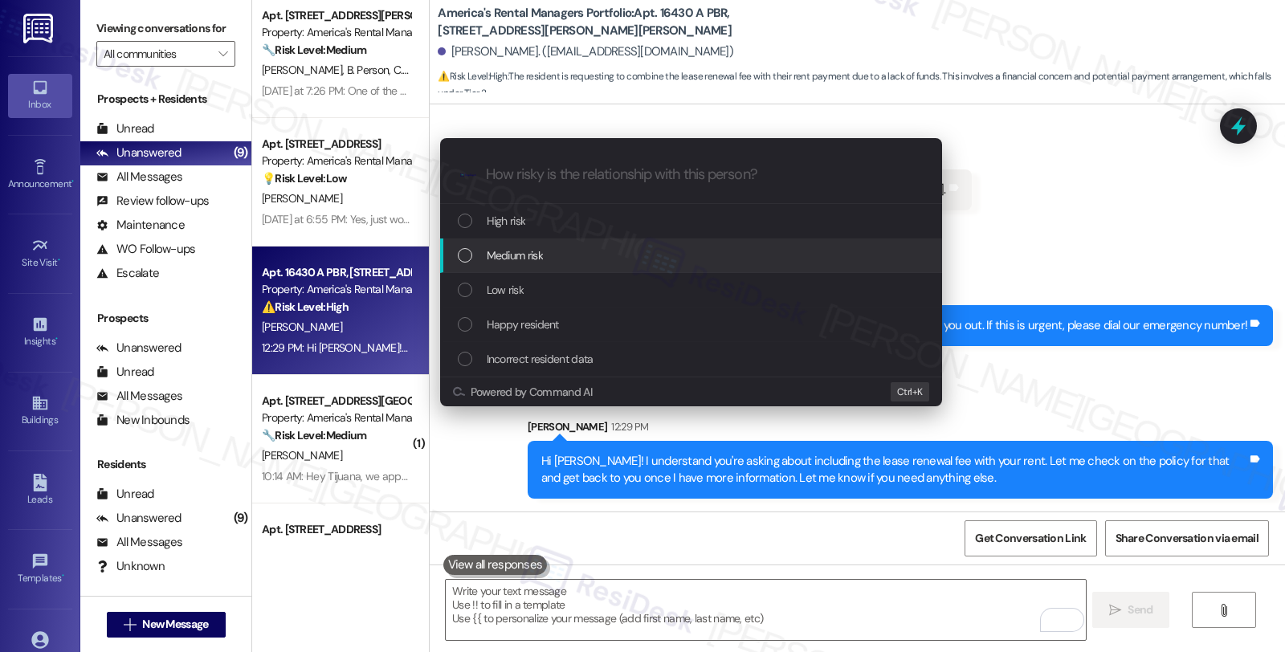
click at [517, 254] on span "Medium risk" at bounding box center [515, 256] width 56 height 18
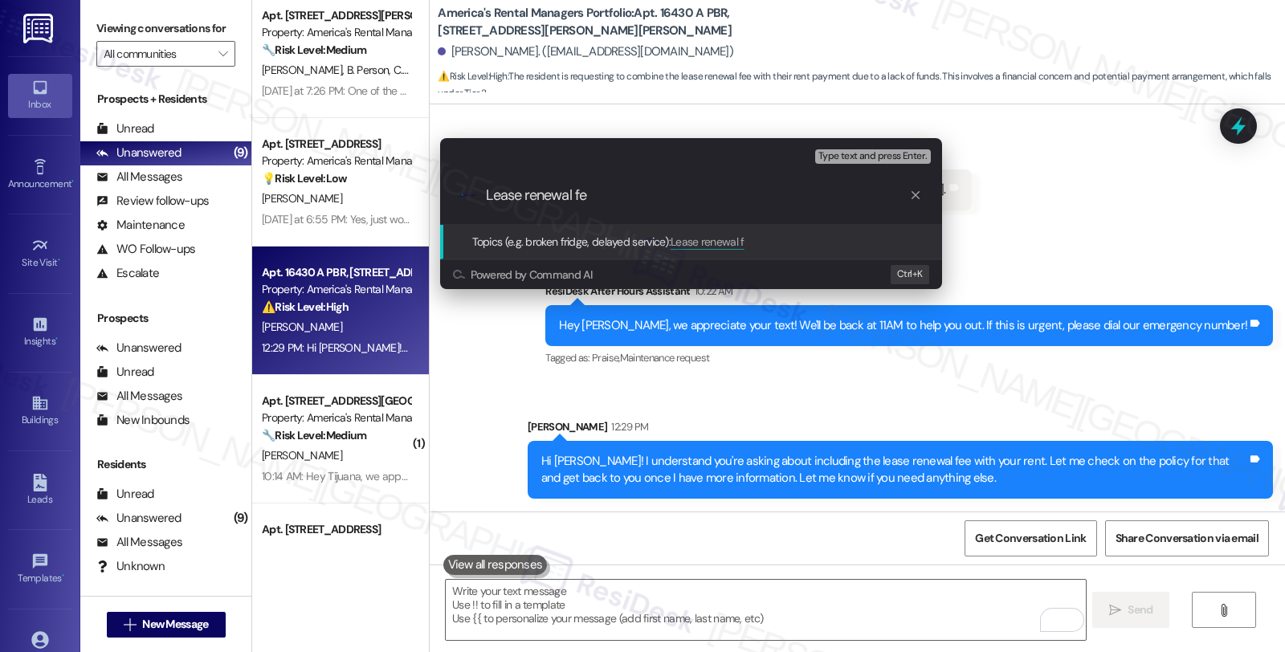
type input "Lease renewal fee"
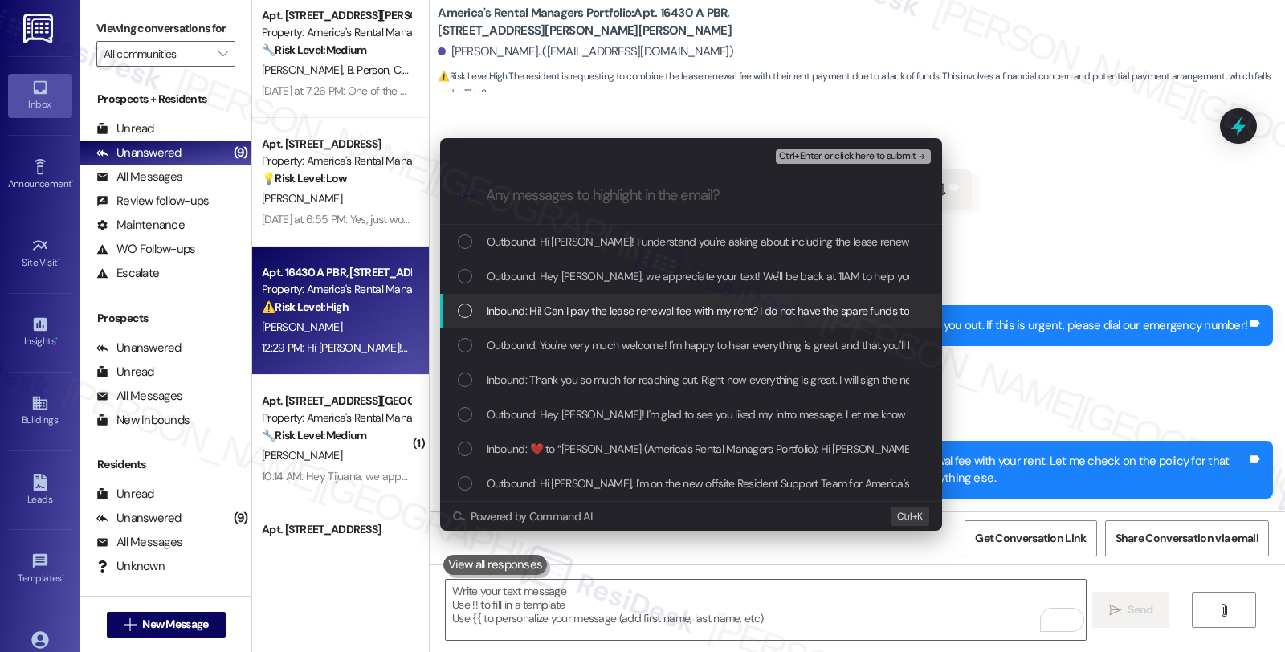
click at [526, 303] on span "Inbound: Hi! Can I pay the lease renewal fee with my rent? I do not have the sp…" at bounding box center [730, 311] width 486 height 18
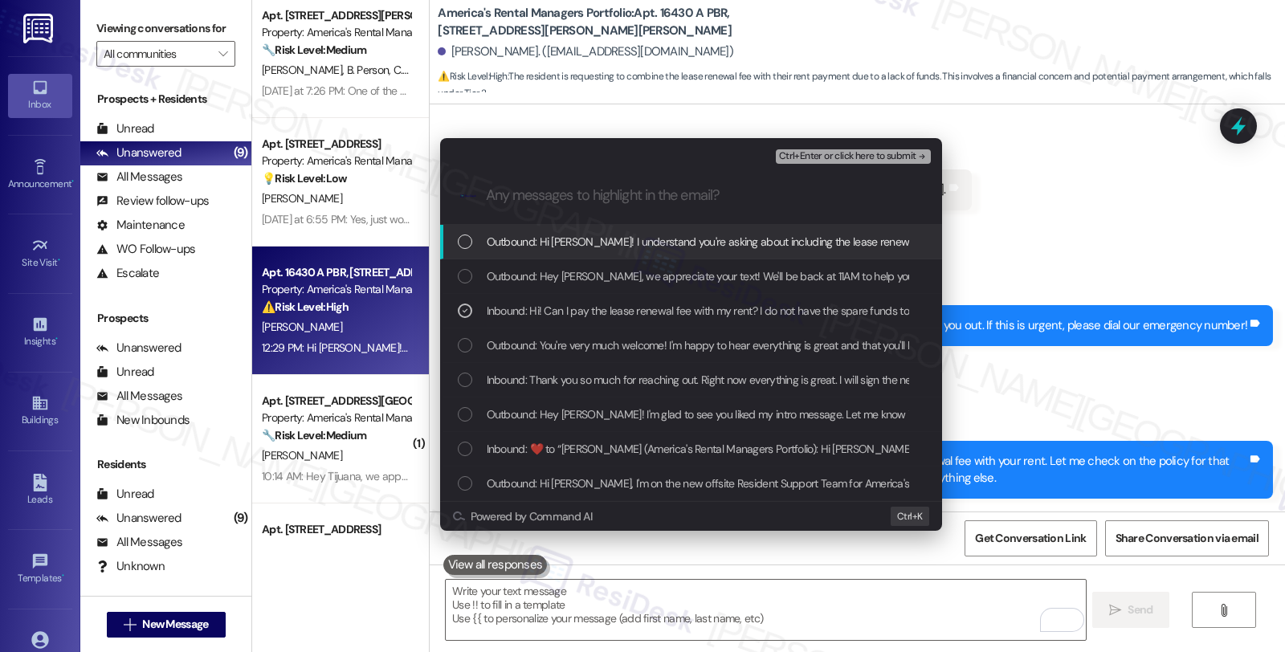
click at [864, 153] on span "Ctrl+Enter or click here to submit" at bounding box center [847, 156] width 137 height 11
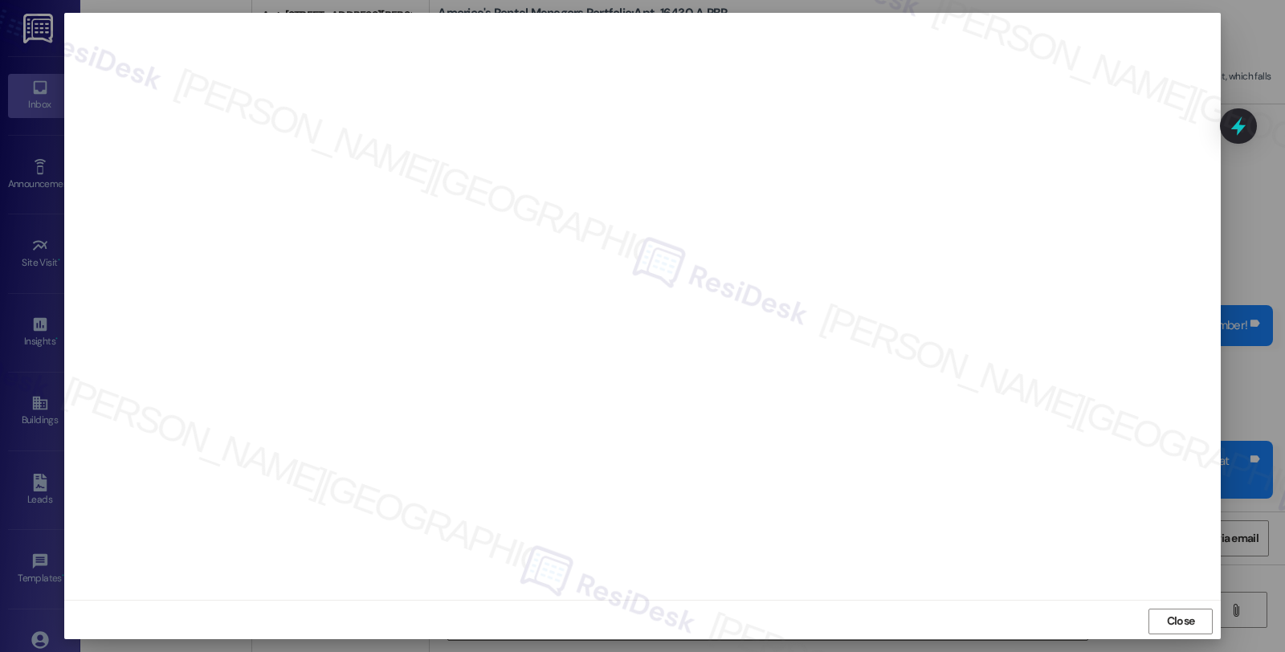
scroll to position [1052, 0]
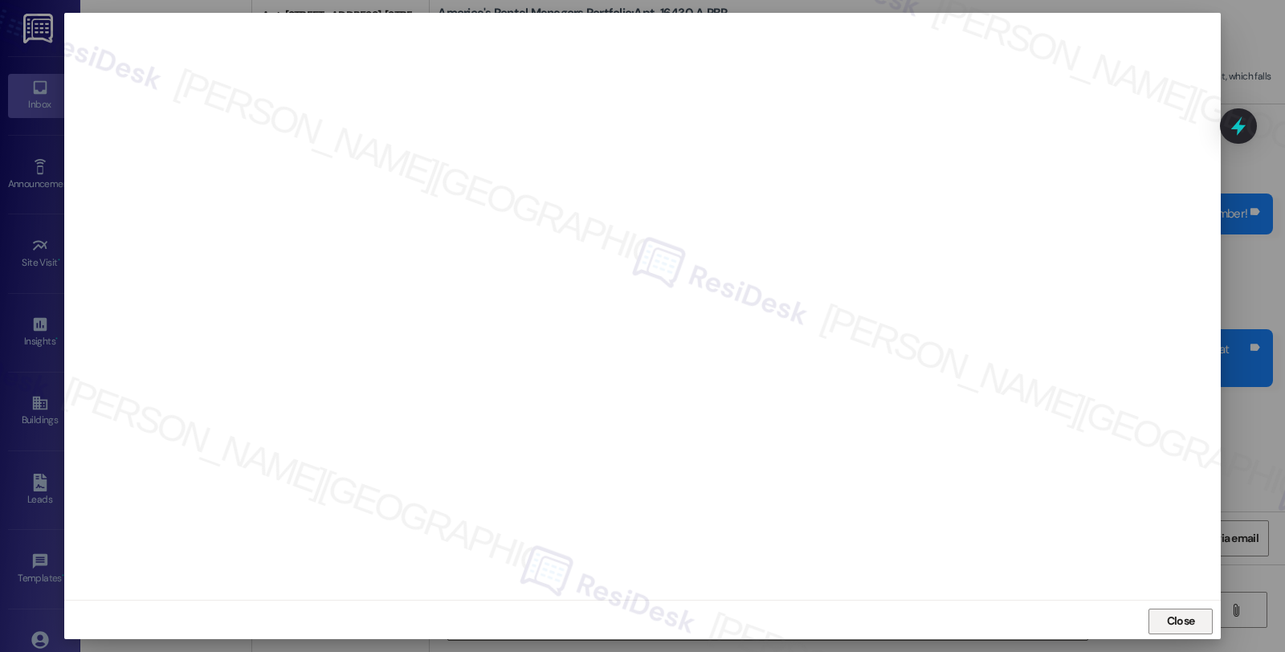
click at [1176, 622] on span "Close" at bounding box center [1181, 621] width 28 height 17
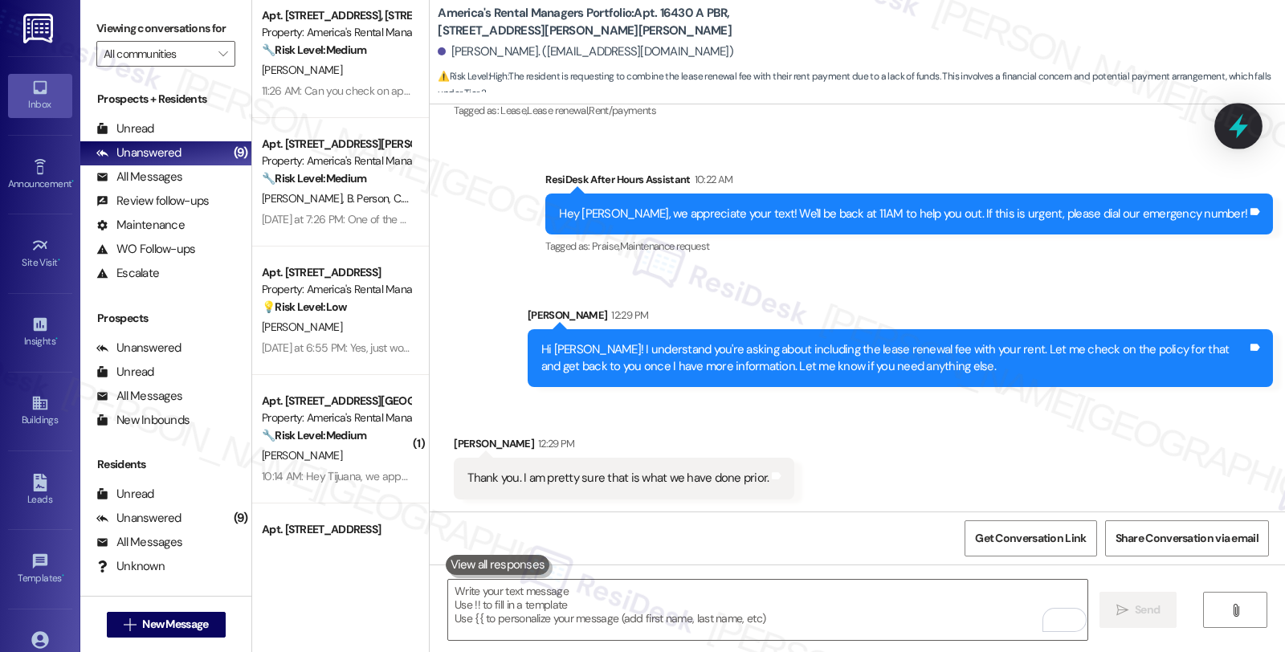
click at [1231, 125] on icon at bounding box center [1238, 125] width 27 height 27
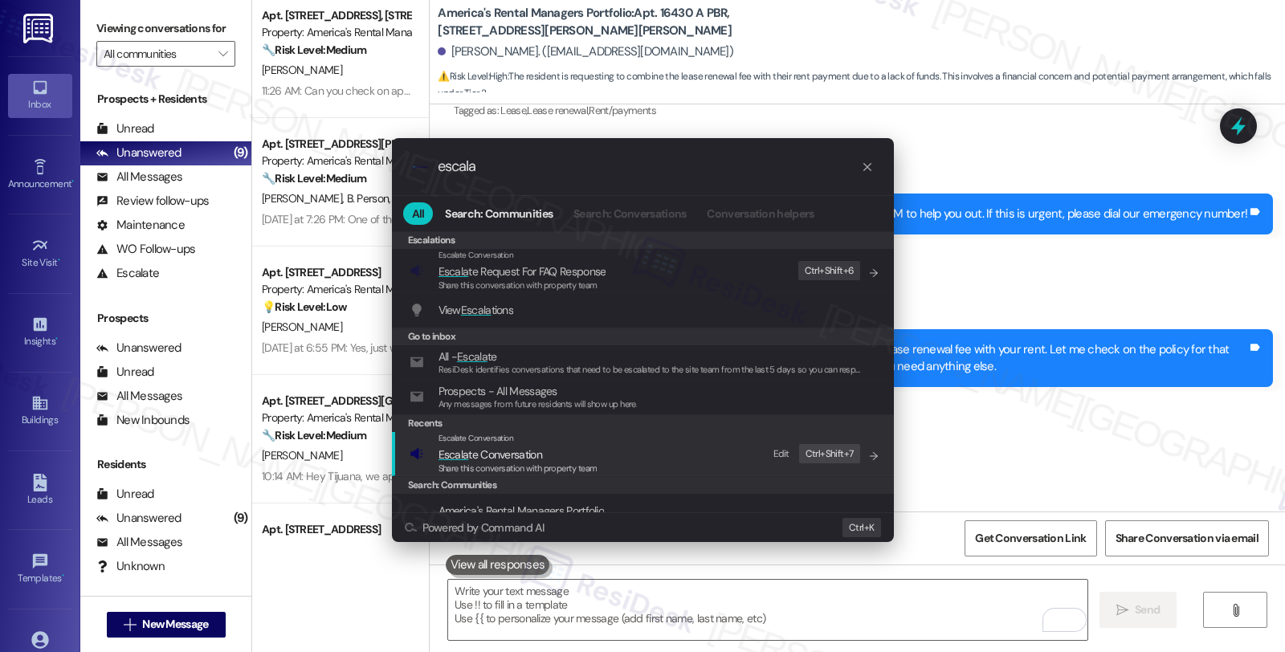
type input "escala"
click at [561, 446] on span "Escala te Conversation" at bounding box center [518, 455] width 159 height 18
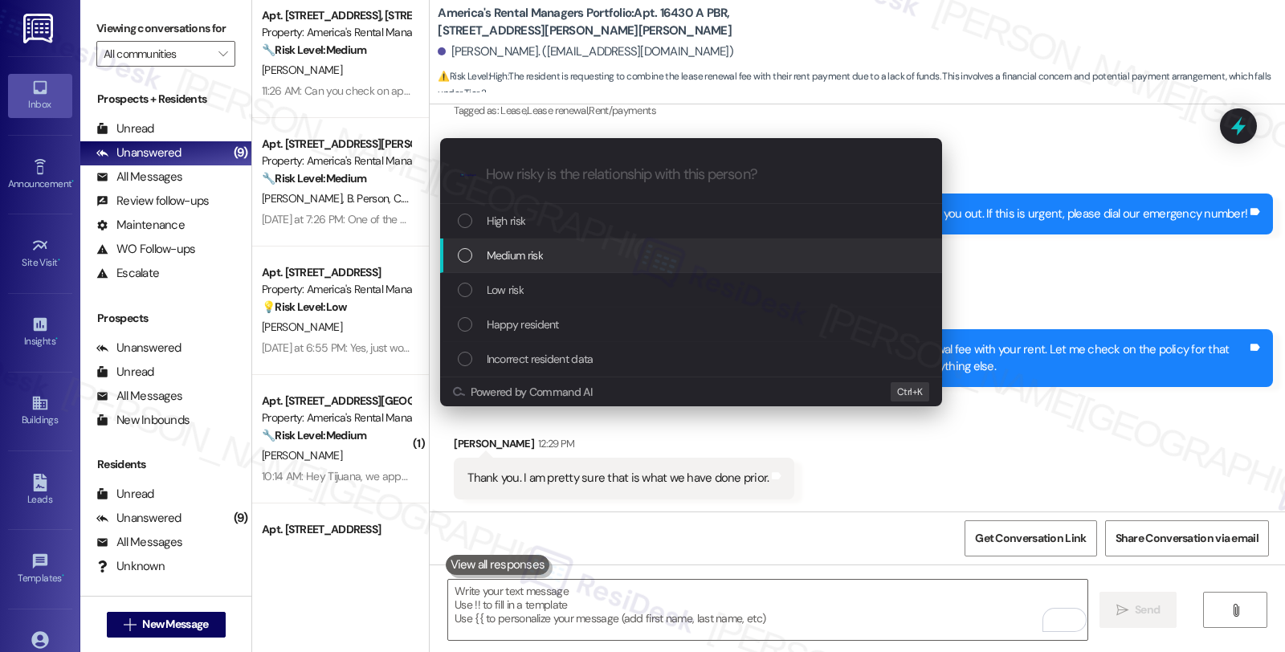
click at [555, 267] on div "Medium risk" at bounding box center [691, 256] width 502 height 35
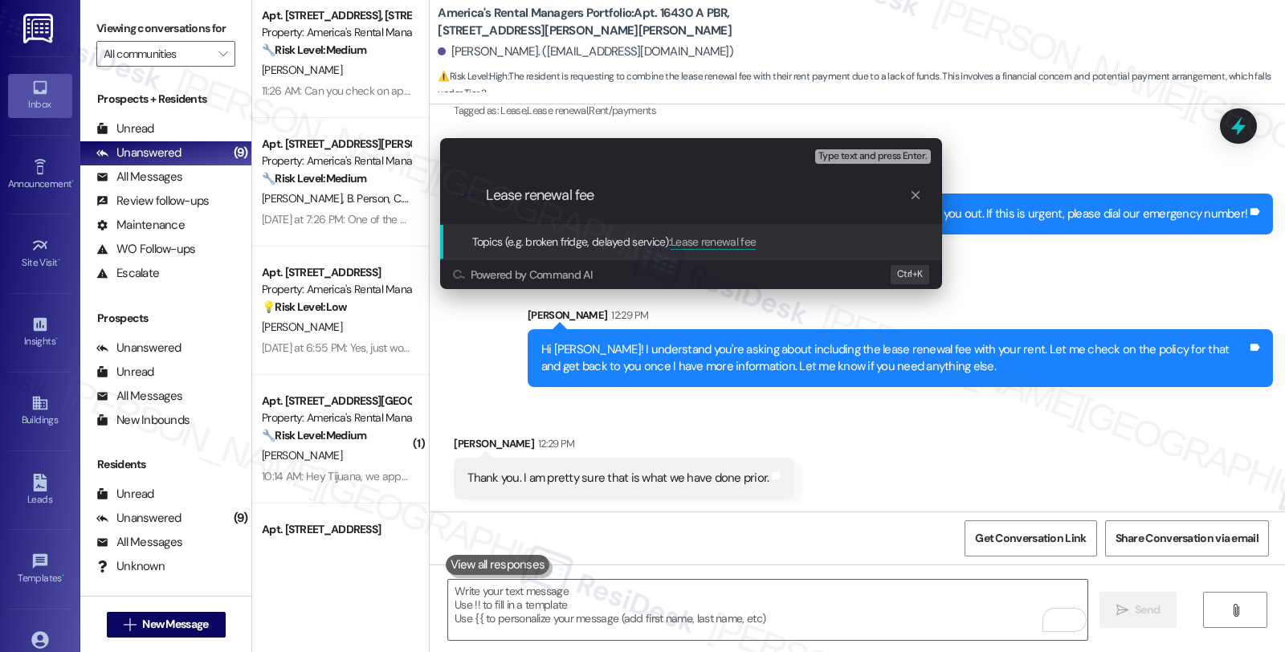
type input "Lease renewal feel"
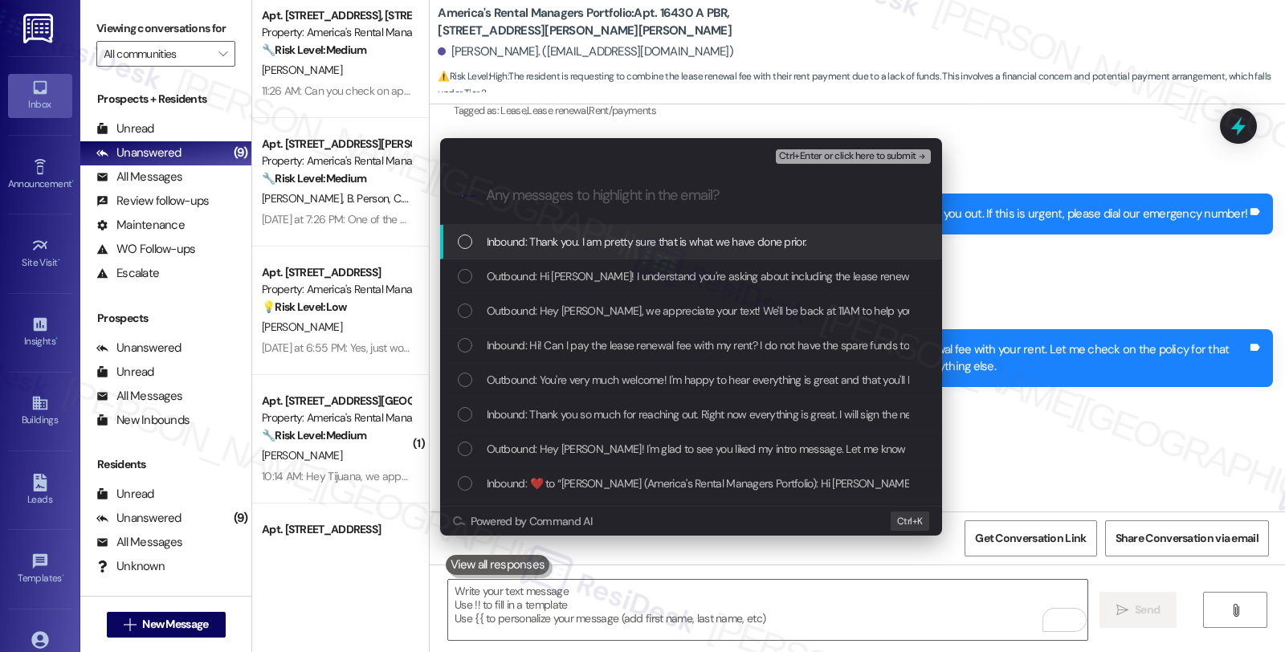
click at [562, 239] on span "Inbound: Thank you. I am pretty sure that is what we have done prior." at bounding box center [647, 242] width 321 height 18
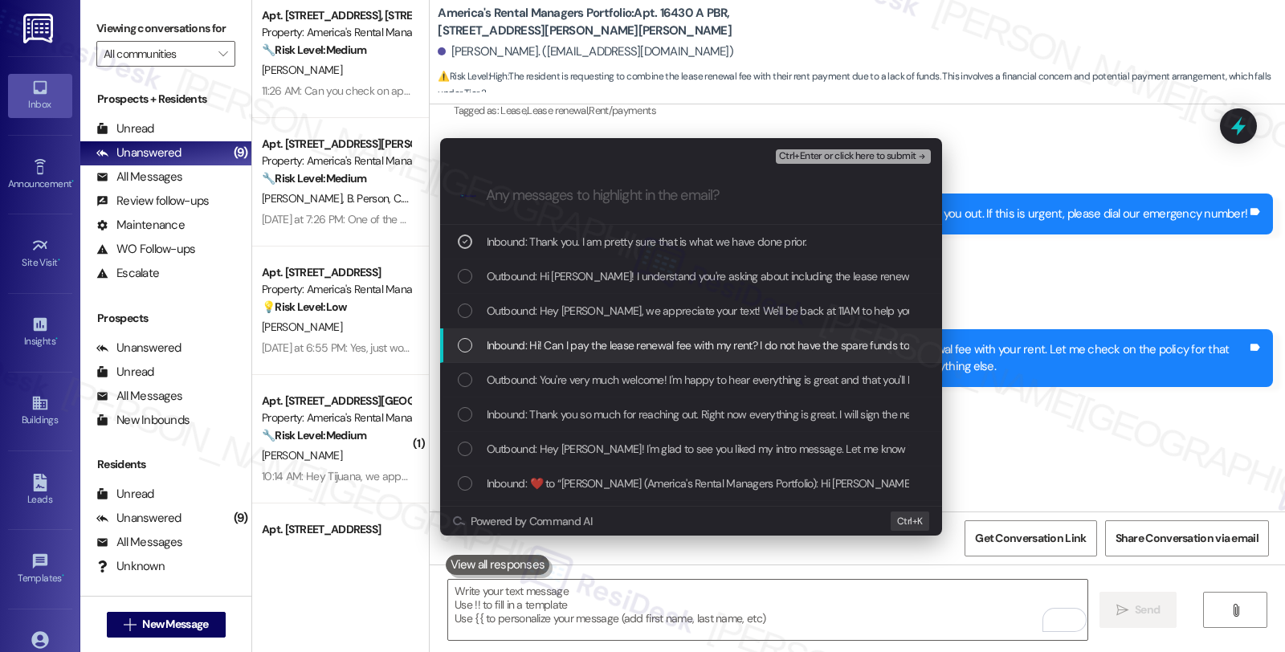
click at [569, 339] on span "Inbound: Hi! Can I pay the lease renewal fee with my rent? I do not have the sp…" at bounding box center [730, 346] width 486 height 18
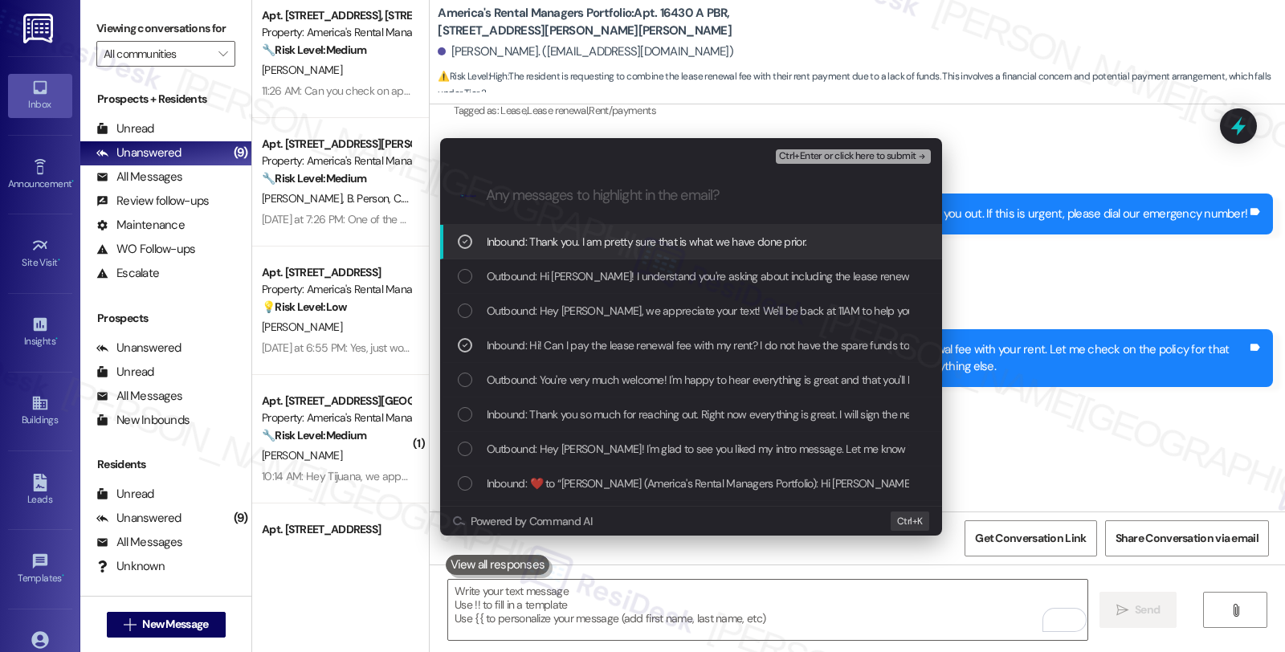
click at [855, 151] on span "Ctrl+Enter or click here to submit" at bounding box center [847, 156] width 137 height 11
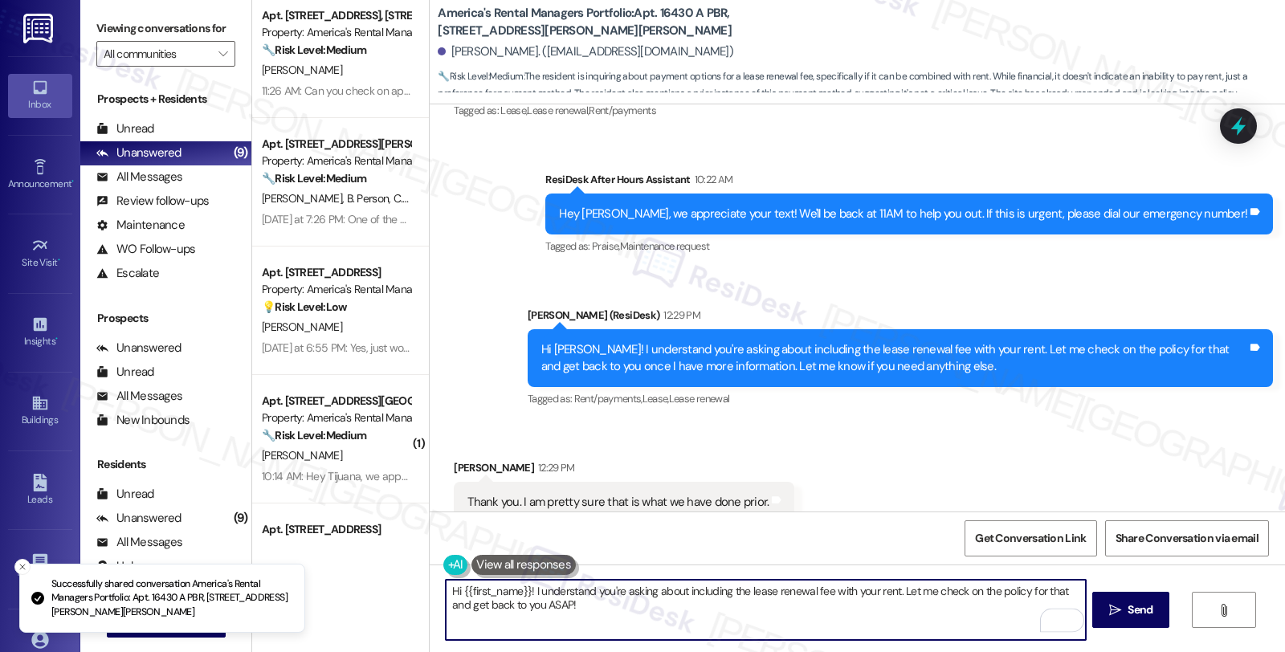
scroll to position [1099, 0]
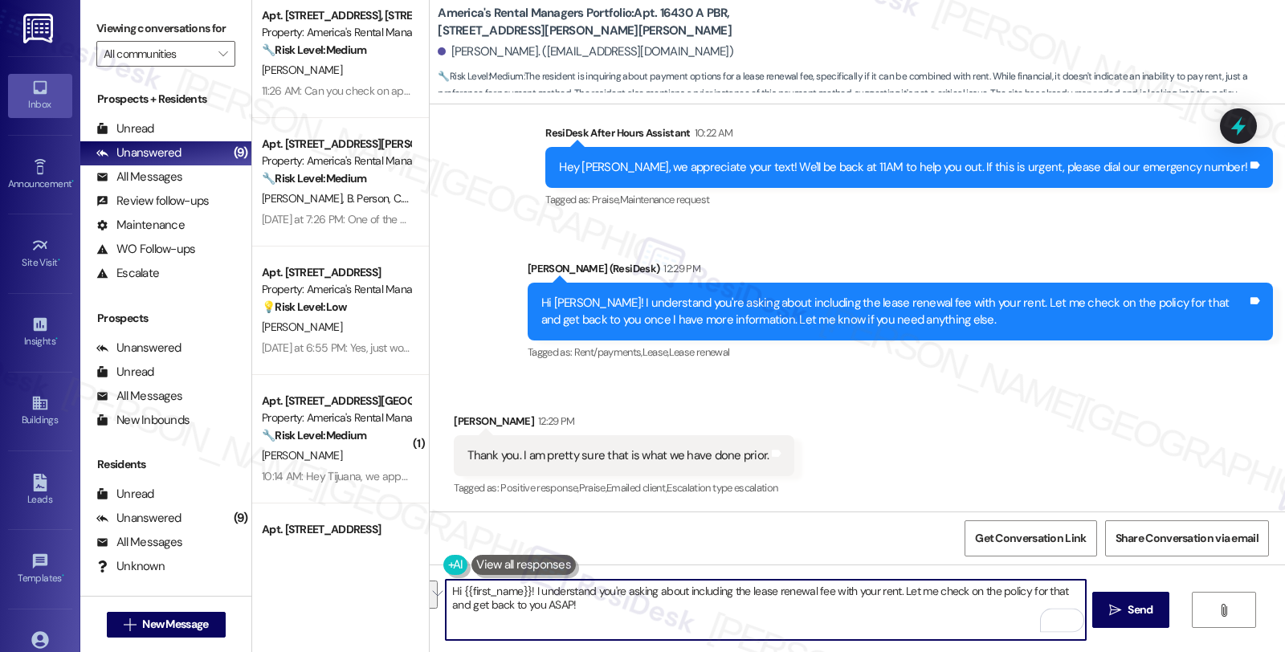
drag, startPoint x: 442, startPoint y: 592, endPoint x: 620, endPoint y: 592, distance: 178.4
click at [592, 608] on textarea "Hi {{first_name}}! I understand you're asking about including the lease renewal…" at bounding box center [765, 610] width 639 height 60
type textarea "You're welcome. I'll keep yo posted when we have an update."
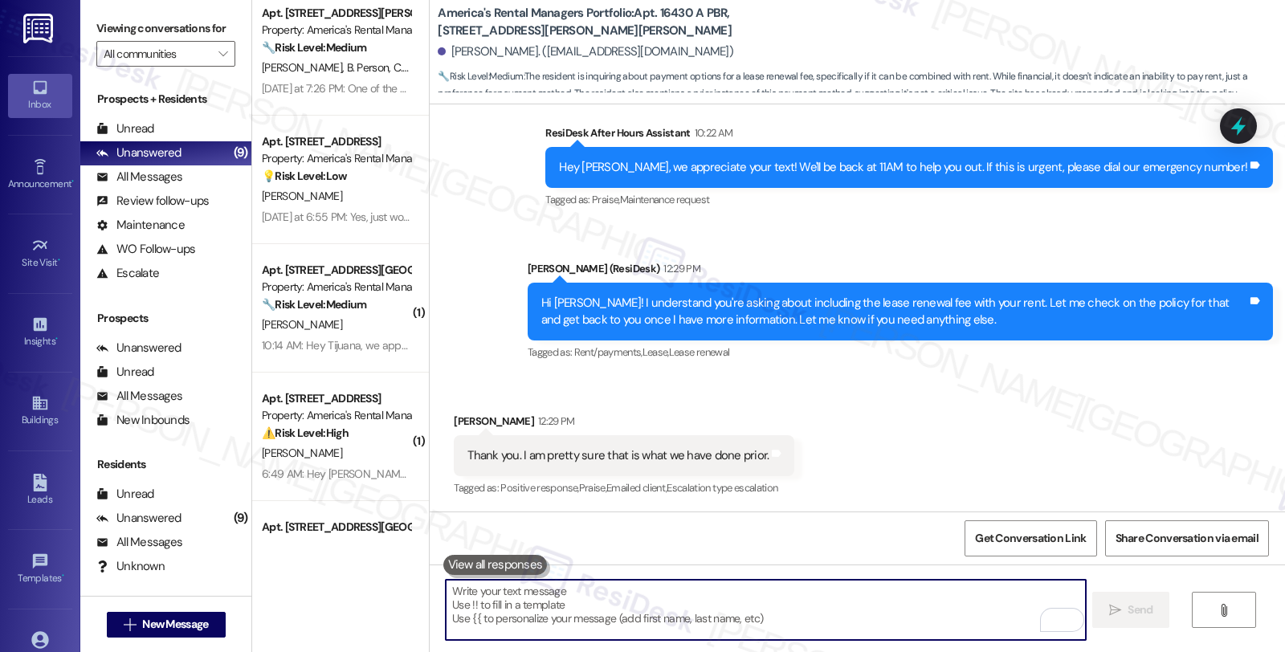
scroll to position [619, 0]
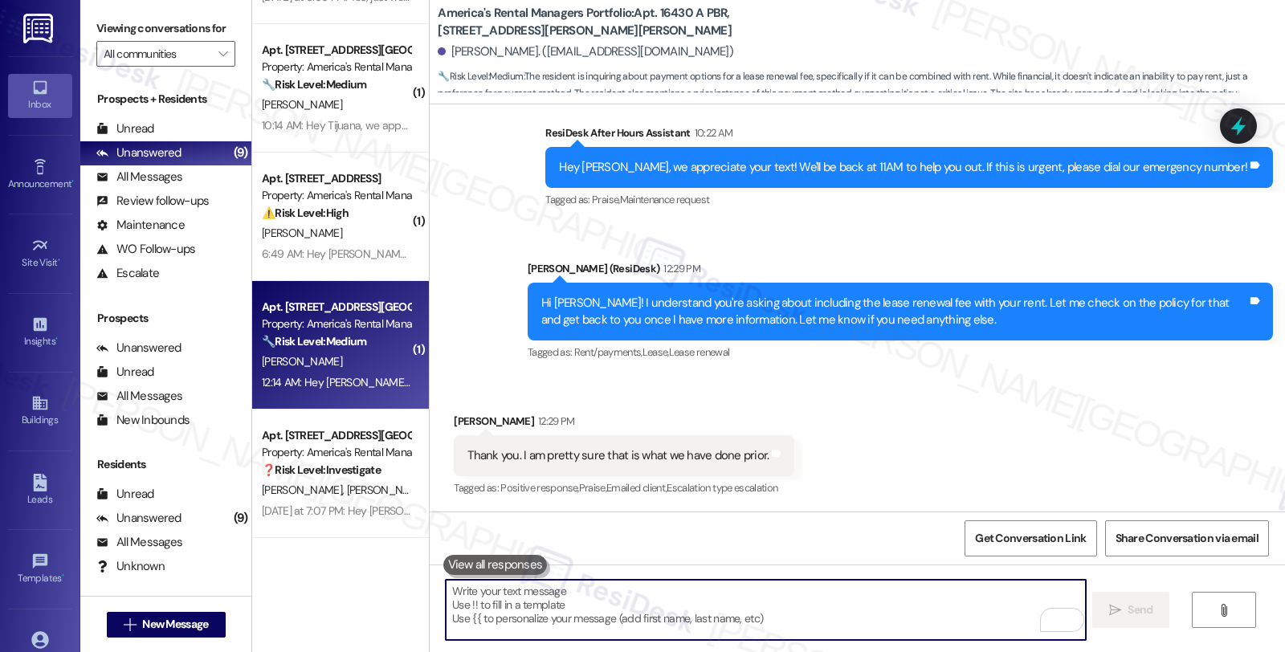
click at [355, 354] on div "[PERSON_NAME]" at bounding box center [336, 362] width 152 height 20
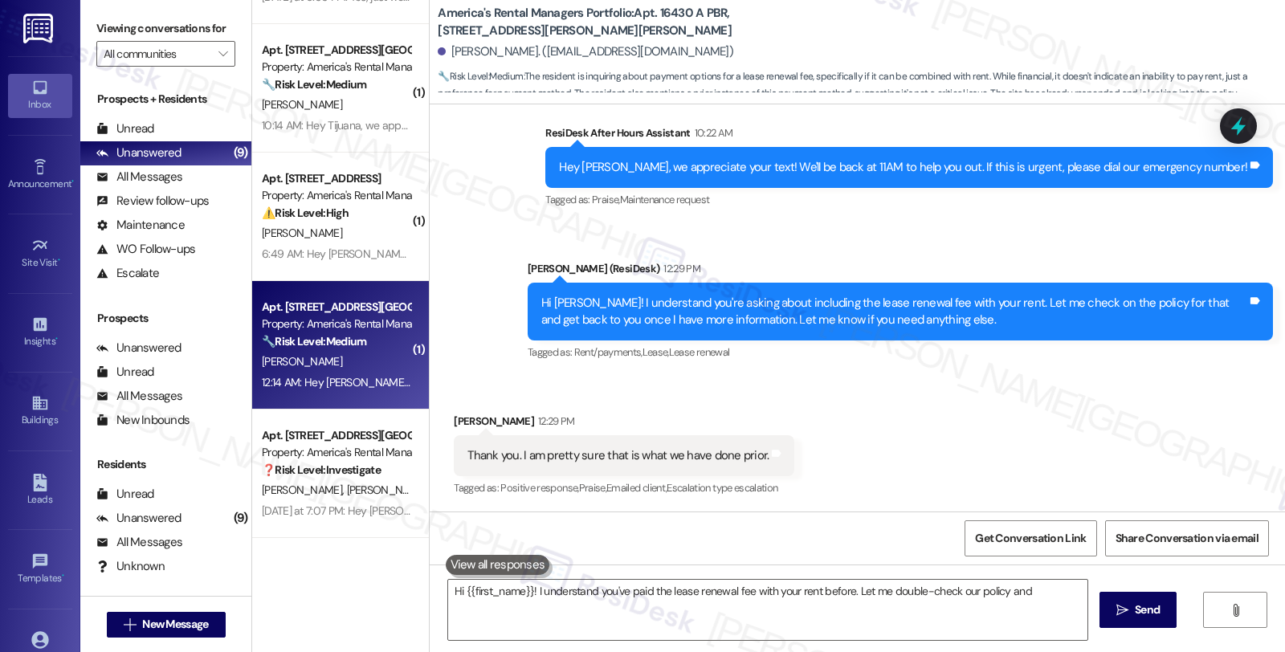
type textarea "Hi {{first_name}}! I understand you've paid the lease renewal fee with your ren…"
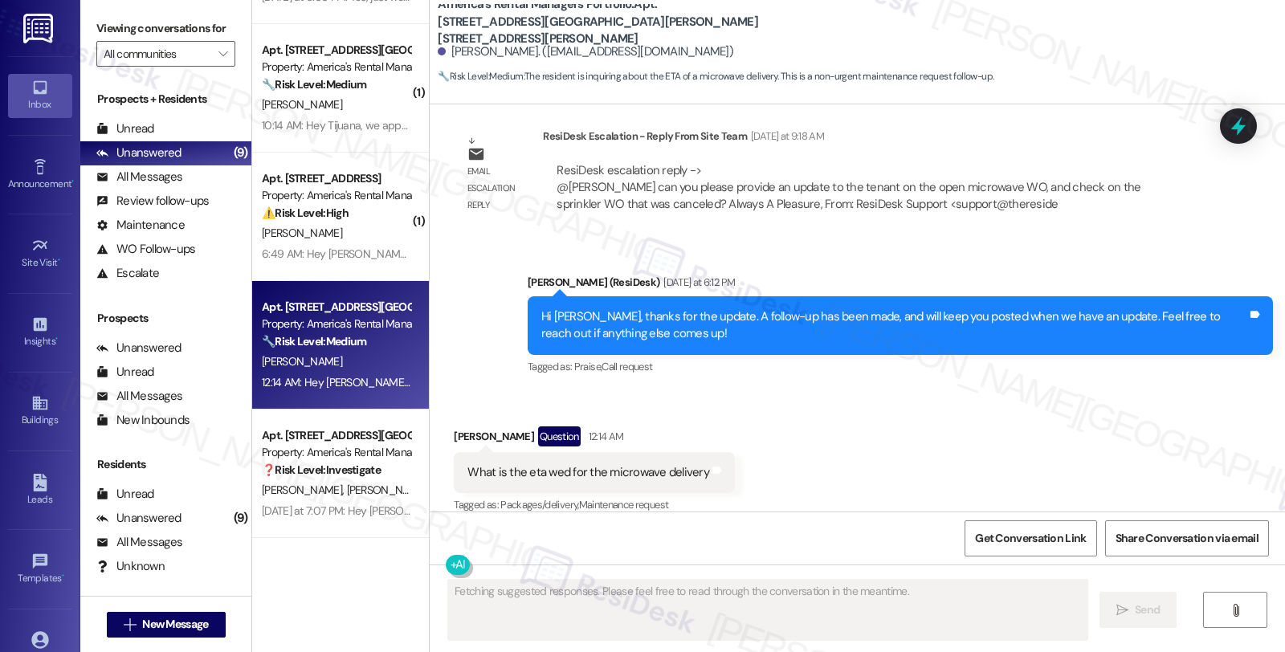
scroll to position [2973, 0]
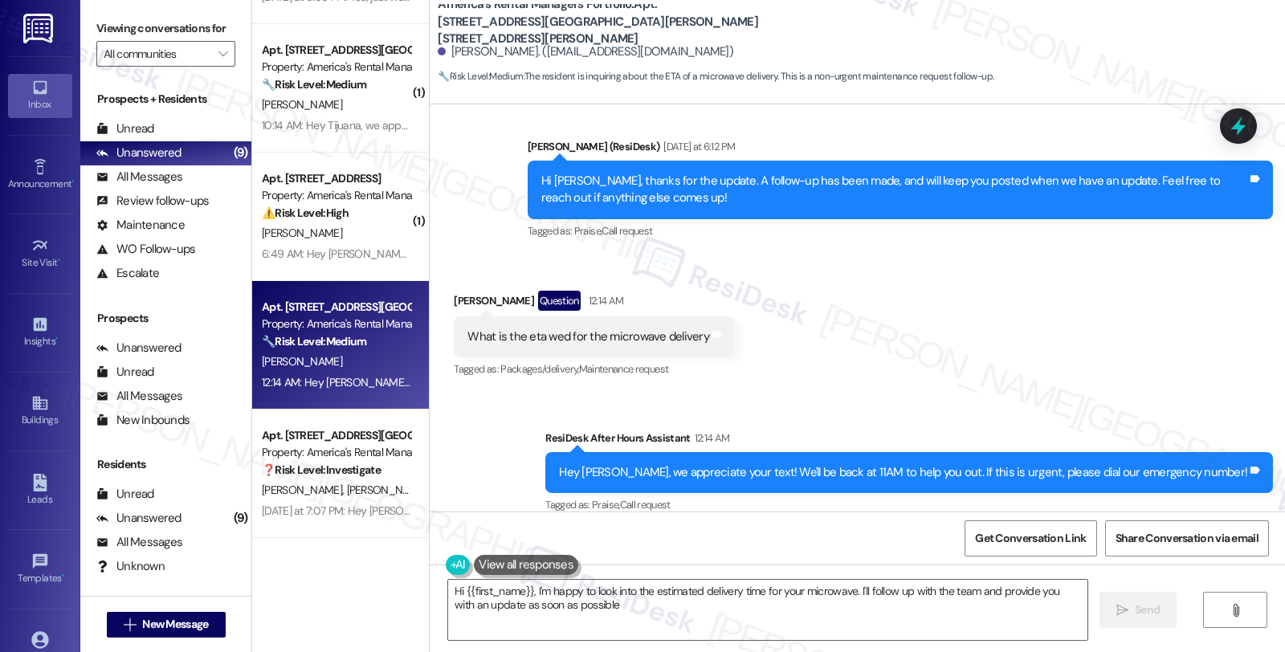
type textarea "Hi {{first_name}}, I'm happy to look into the estimated delivery time for your …"
drag, startPoint x: 440, startPoint y: 285, endPoint x: 470, endPoint y: 285, distance: 29.7
click at [470, 285] on div "Received via SMS [PERSON_NAME] Question 12:14 AM What is the eta wed for the mi…" at bounding box center [594, 336] width 305 height 115
